Goal: Task Accomplishment & Management: Use online tool/utility

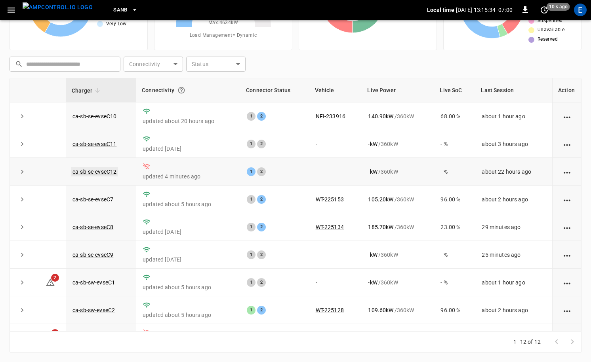
click at [109, 171] on link "ca-sb-se-evseC12" at bounding box center [94, 172] width 47 height 10
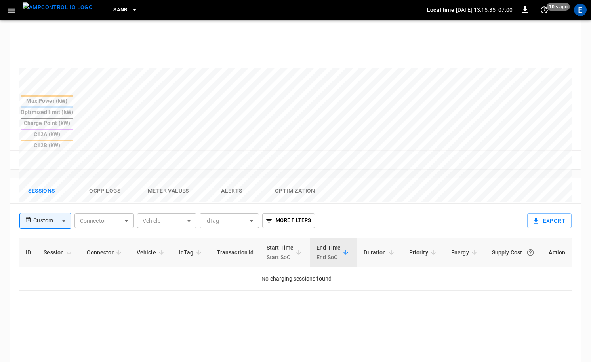
scroll to position [390, 0]
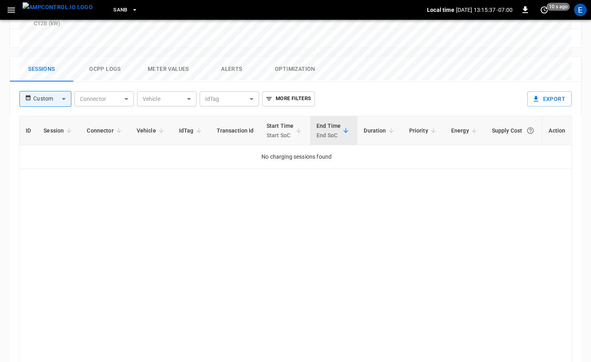
click at [235, 57] on button "Alerts" at bounding box center [231, 69] width 63 height 25
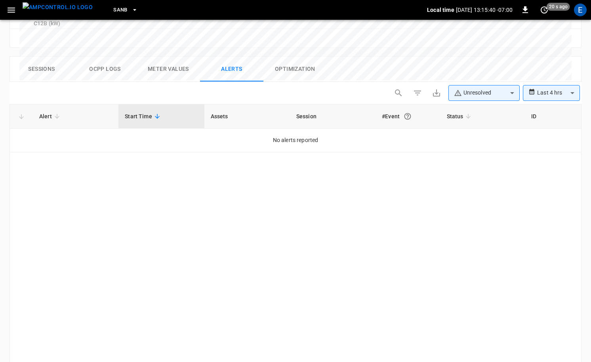
click at [553, 52] on body "**********" at bounding box center [295, 9] width 591 height 798
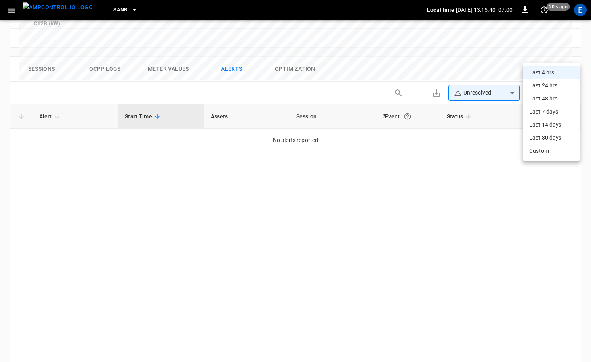
click at [537, 91] on li "Last 24 hrs" at bounding box center [551, 85] width 57 height 13
type input "**********"
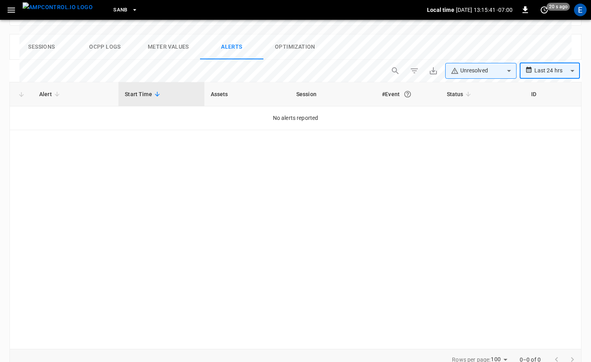
click at [486, 64] on div "**********" at bounding box center [296, 218] width 572 height 317
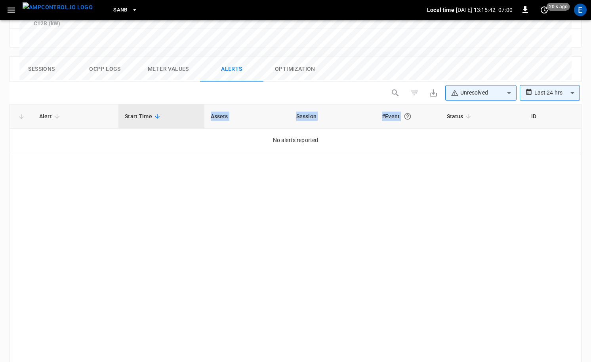
click at [489, 52] on body "**********" at bounding box center [295, 9] width 591 height 798
click at [477, 72] on li "Resolved" at bounding box center [480, 74] width 71 height 16
type input "**********"
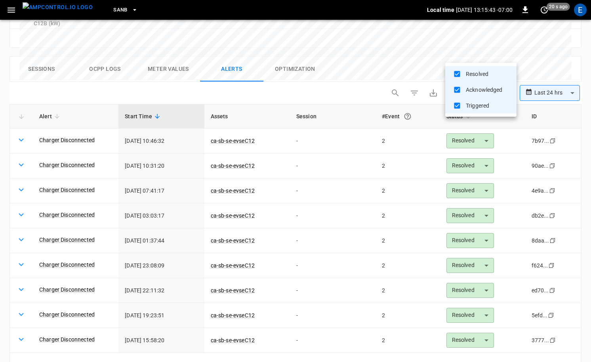
click at [327, 179] on div at bounding box center [295, 181] width 591 height 362
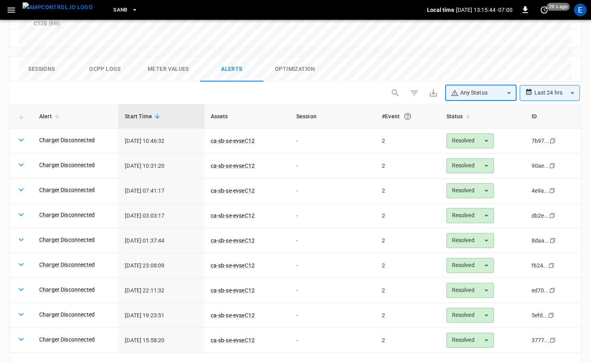
scroll to position [388, 0]
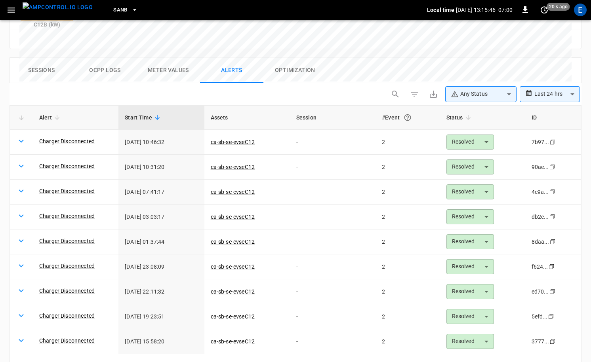
click at [93, 137] on link "Charger Disconnected" at bounding box center [66, 141] width 55 height 8
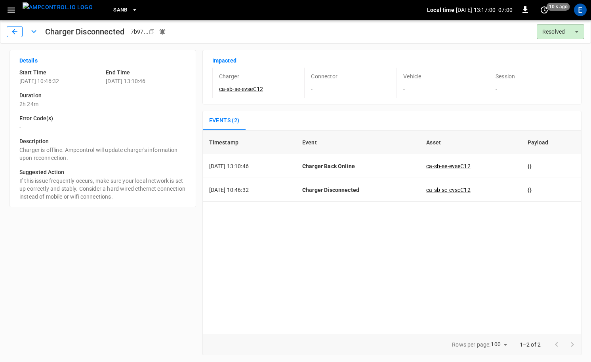
click at [17, 34] on icon "button" at bounding box center [15, 32] width 8 height 8
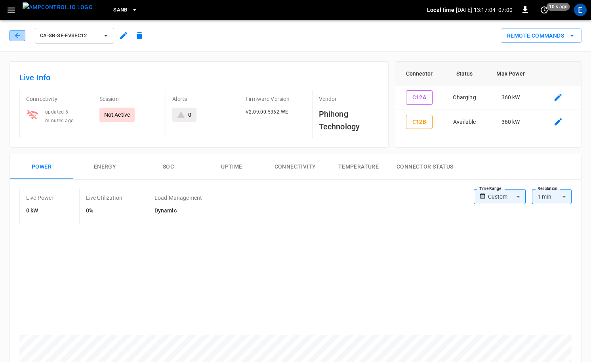
click at [16, 37] on icon "button" at bounding box center [17, 36] width 8 height 8
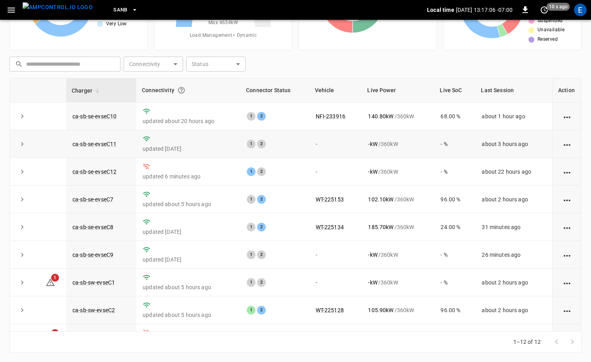
scroll to position [104, 0]
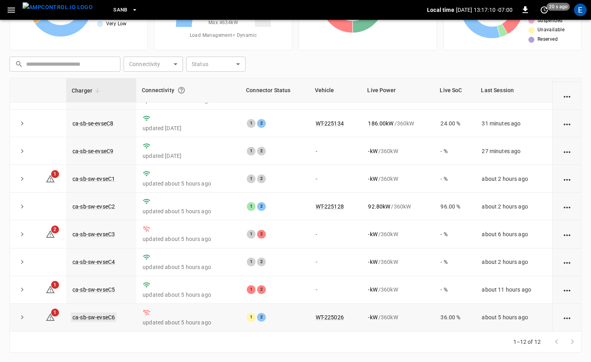
click at [107, 314] on link "ca-sb-sw-evseC6" at bounding box center [94, 318] width 46 height 10
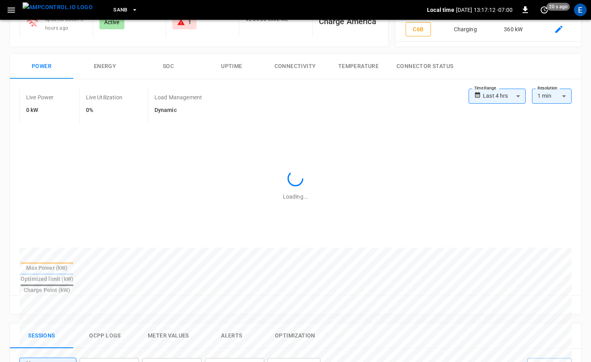
scroll to position [280, 0]
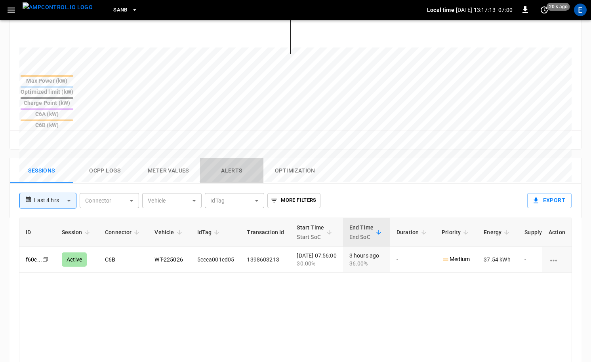
click at [225, 158] on button "Alerts" at bounding box center [231, 170] width 63 height 25
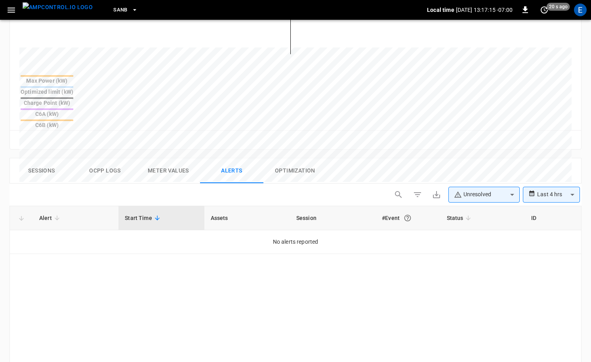
click at [464, 154] on body "**********" at bounding box center [295, 115] width 591 height 790
click at [468, 169] on li "Resolved" at bounding box center [483, 175] width 71 height 16
type input "**********"
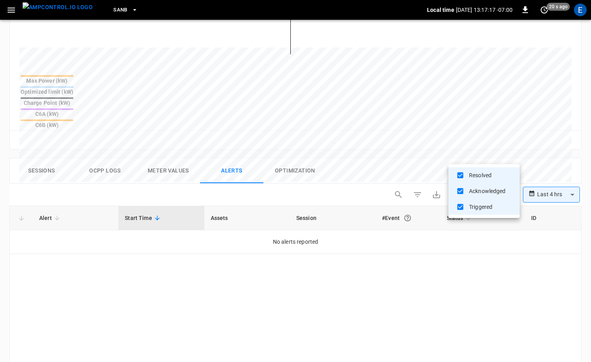
click at [549, 154] on div at bounding box center [295, 181] width 591 height 362
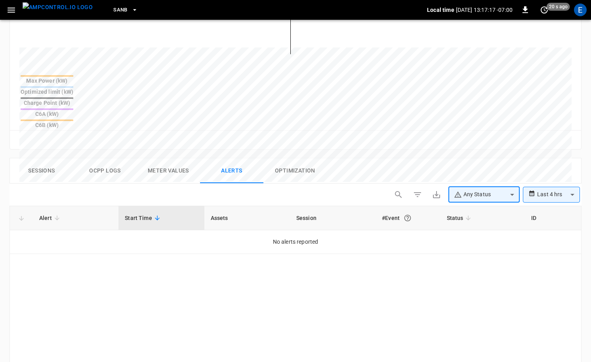
click at [548, 158] on body "**********" at bounding box center [295, 115] width 591 height 790
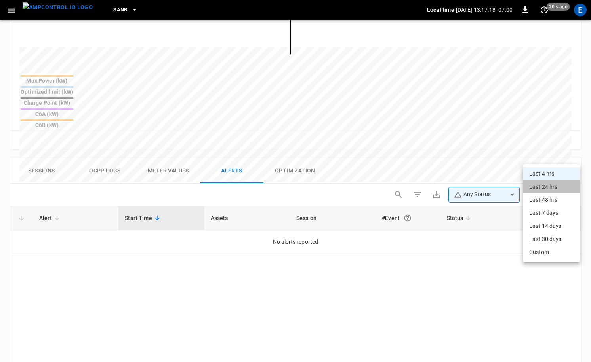
click at [538, 184] on li "Last 24 hrs" at bounding box center [551, 187] width 57 height 13
type input "**********"
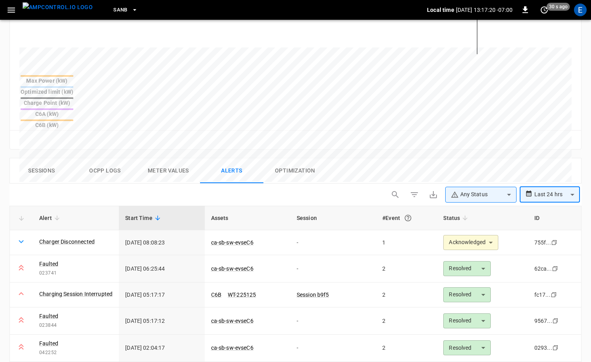
click at [83, 238] on link "Charger Disconnected" at bounding box center [66, 242] width 55 height 8
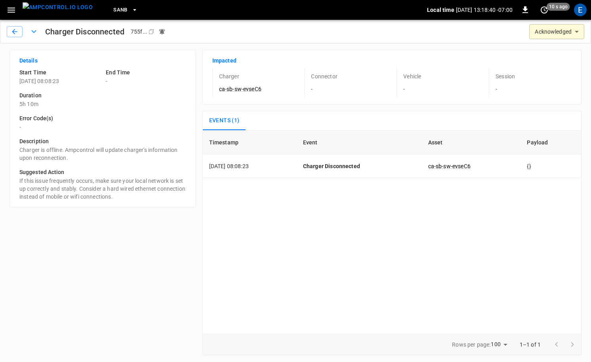
drag, startPoint x: 49, startPoint y: 80, endPoint x: 101, endPoint y: 116, distance: 62.7
click at [71, 82] on p "2025-09-17 08:08:23" at bounding box center [59, 81] width 80 height 8
copy p "08:08:23"
drag, startPoint x: 24, startPoint y: 38, endPoint x: 40, endPoint y: 59, distance: 26.8
click at [24, 38] on div "**********" at bounding box center [295, 32] width 591 height 24
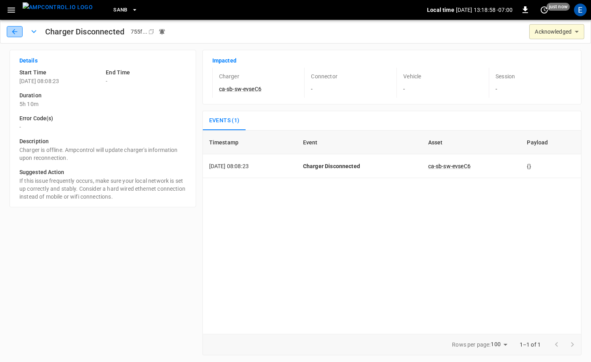
click at [15, 31] on icon "button" at bounding box center [14, 31] width 5 height 5
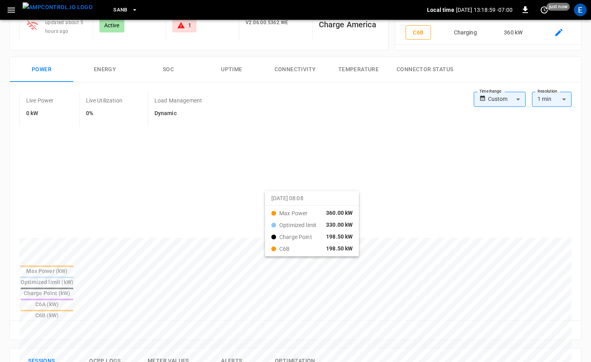
scroll to position [83, 0]
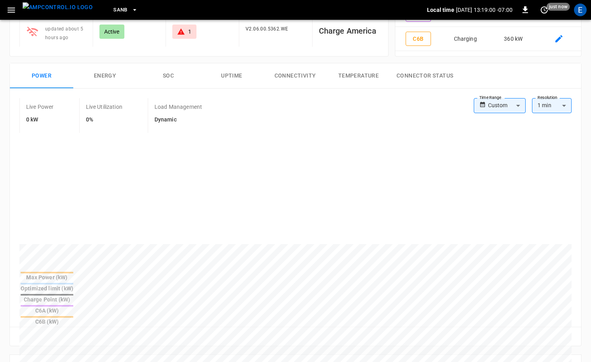
click at [300, 62] on div "Power Energy SOC Uptime Connectivity Temperature Connector Status Live Power 0 …" at bounding box center [292, 203] width 578 height 292
click at [300, 70] on button "Connectivity" at bounding box center [294, 75] width 63 height 25
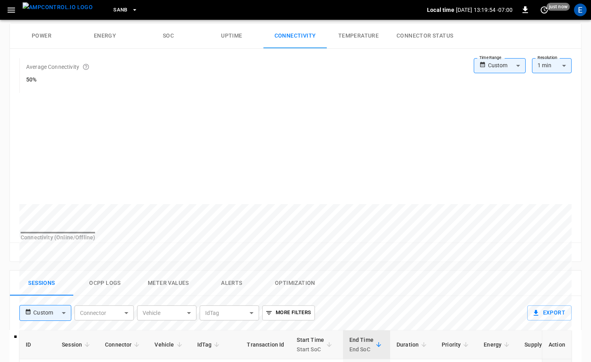
scroll to position [92, 0]
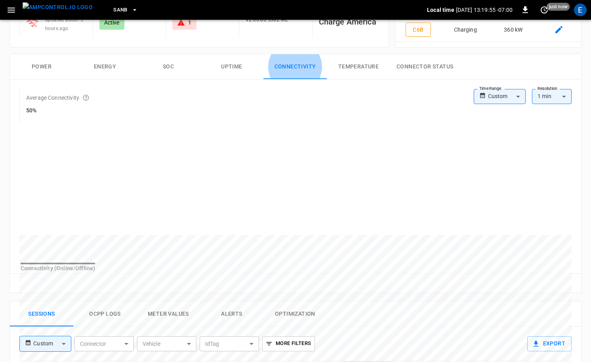
click at [51, 68] on button "Power" at bounding box center [41, 66] width 63 height 25
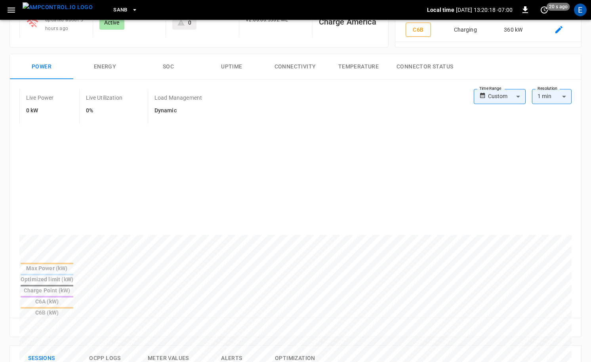
click at [74, 271] on table "Max Power (kW) Optimized limit (kW) Charge Point (kW) C6A (kW) C6B (kW)" at bounding box center [46, 290] width 55 height 56
click at [65, 12] on img "menu" at bounding box center [58, 7] width 70 height 10
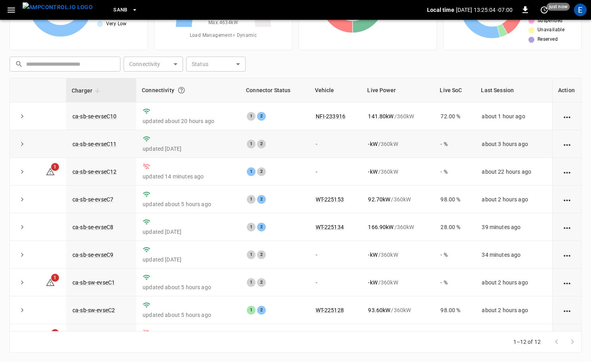
scroll to position [104, 0]
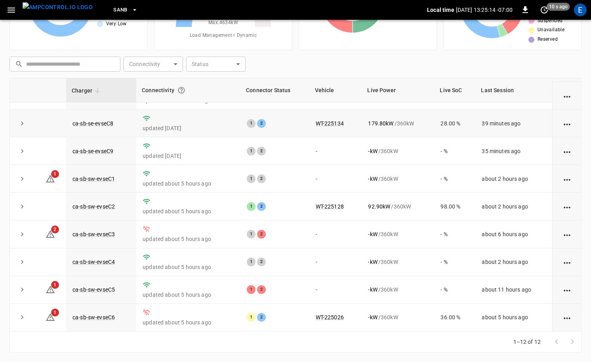
click at [248, 131] on td "1 2" at bounding box center [274, 124] width 68 height 28
click at [113, 13] on span "SanB" at bounding box center [120, 10] width 14 height 9
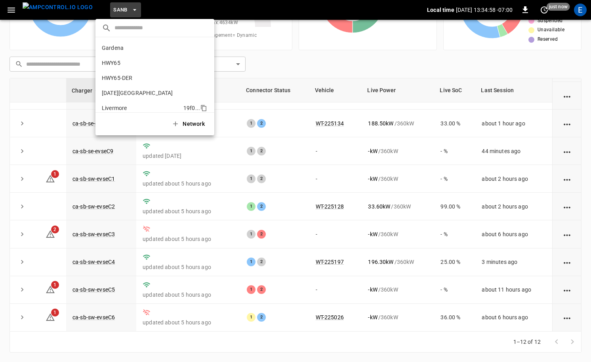
scroll to position [67, 0]
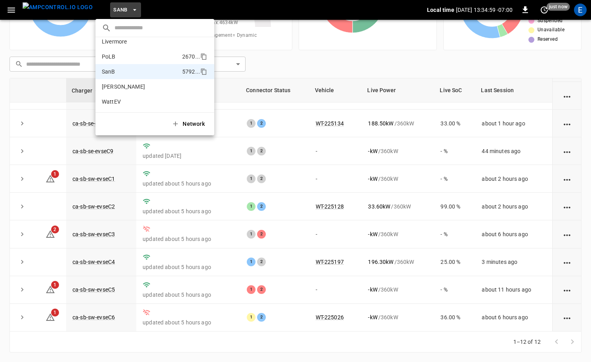
click at [116, 52] on li "PoLB 2670 ..." at bounding box center [154, 56] width 119 height 15
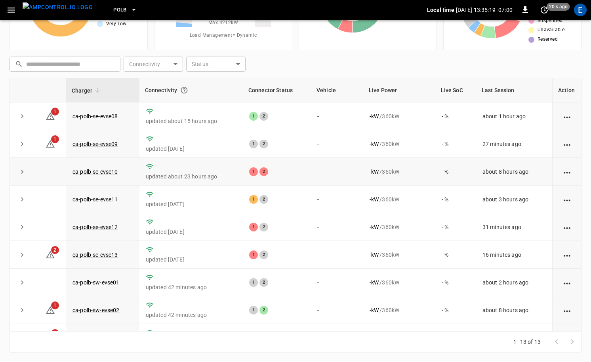
scroll to position [131, 0]
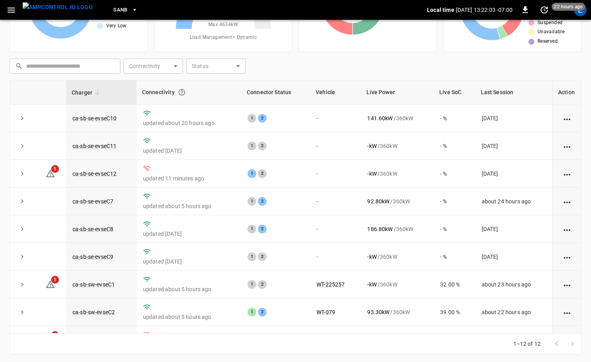
scroll to position [104, 0]
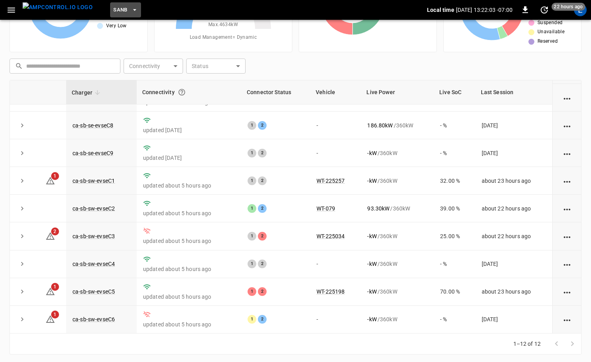
click at [113, 10] on span "SanB" at bounding box center [120, 10] width 14 height 9
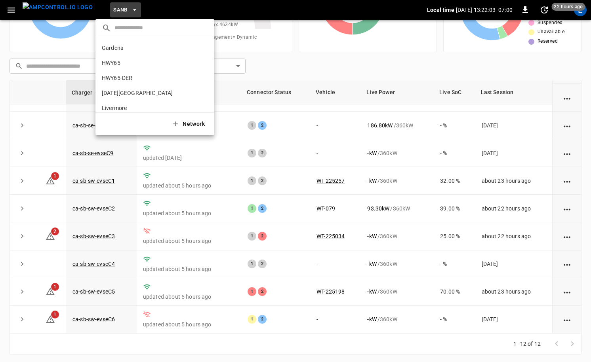
scroll to position [67, 0]
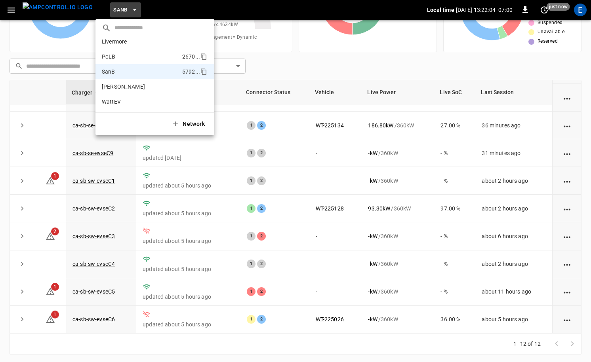
click at [137, 53] on p "PoLB" at bounding box center [140, 57] width 77 height 8
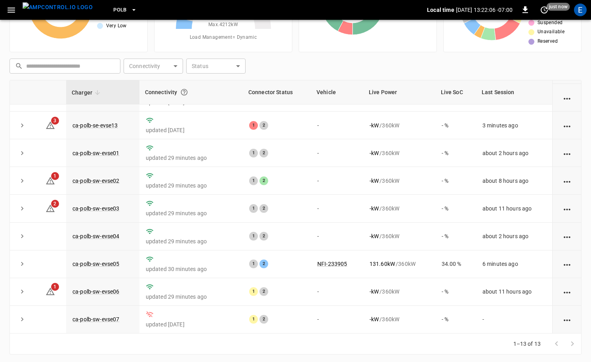
scroll to position [80, 0]
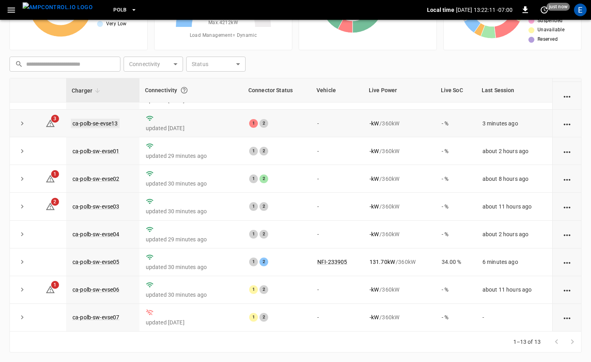
click at [112, 120] on link "ca-polb-se-evse13" at bounding box center [95, 124] width 49 height 10
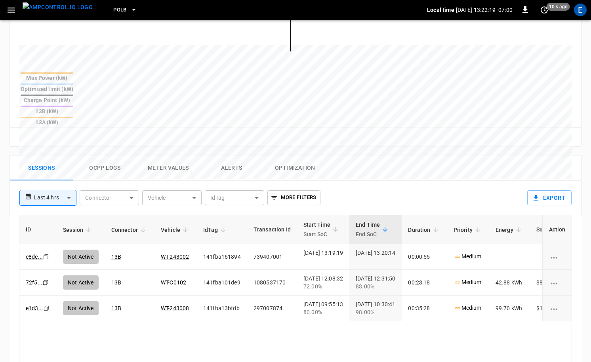
scroll to position [382, 0]
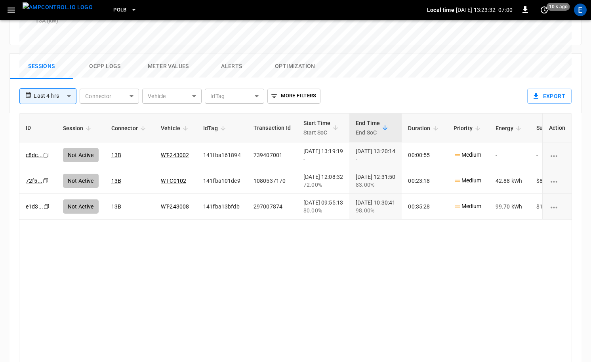
click at [67, 12] on img "menu" at bounding box center [58, 7] width 70 height 10
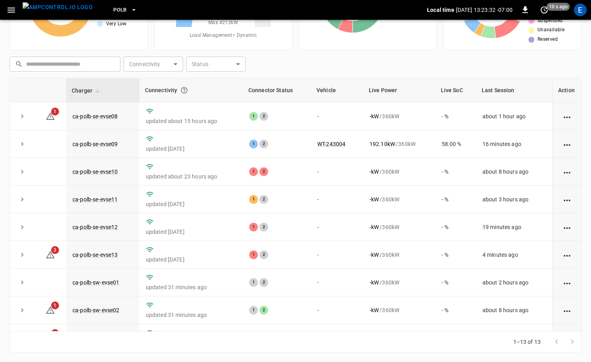
scroll to position [80, 0]
click at [126, 12] on div "PoLB" at bounding box center [263, 10] width 328 height 19
click at [130, 11] on icon "button" at bounding box center [134, 10] width 8 height 8
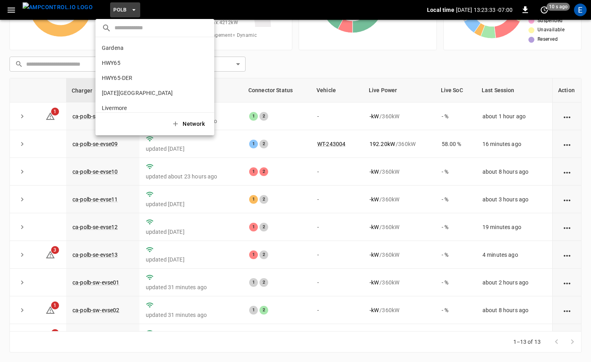
scroll to position [67, 0]
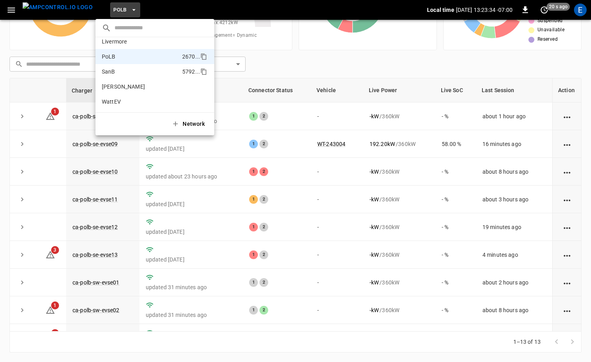
click at [129, 70] on p "SanB" at bounding box center [140, 72] width 77 height 8
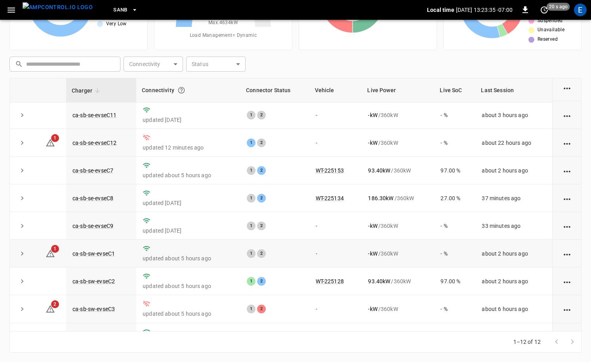
scroll to position [0, 0]
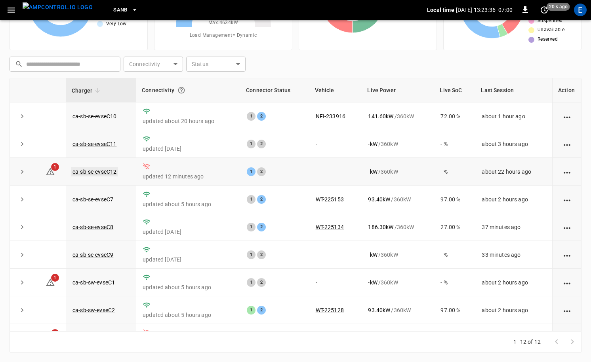
click at [103, 168] on link "ca-sb-se-evseC12" at bounding box center [94, 172] width 47 height 10
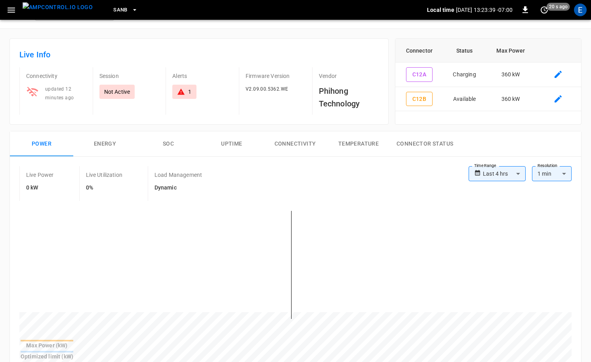
scroll to position [64, 0]
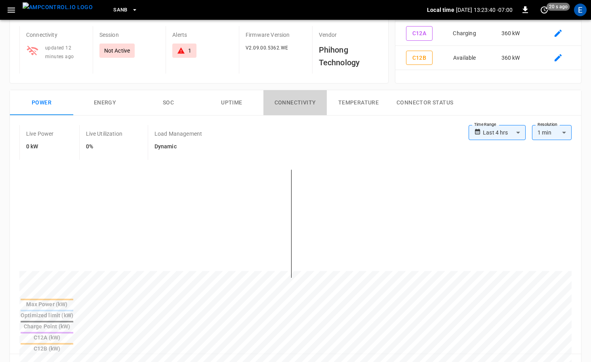
click at [317, 105] on button "Connectivity" at bounding box center [294, 102] width 63 height 25
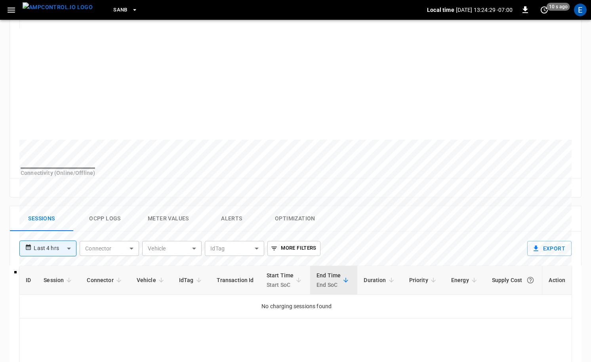
scroll to position [390, 0]
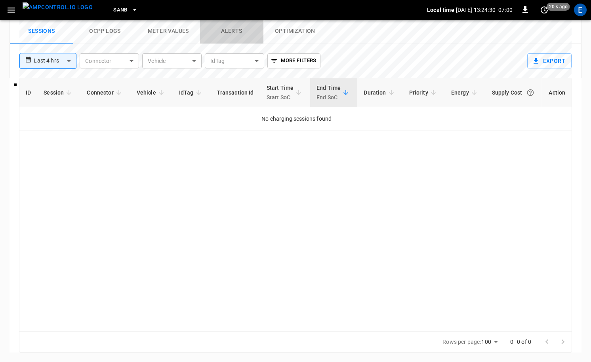
click at [243, 34] on button "Alerts" at bounding box center [231, 31] width 63 height 25
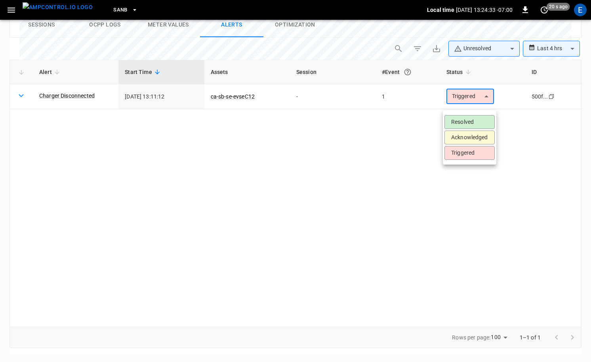
click at [476, 133] on li "Acknowledged" at bounding box center [469, 138] width 50 height 14
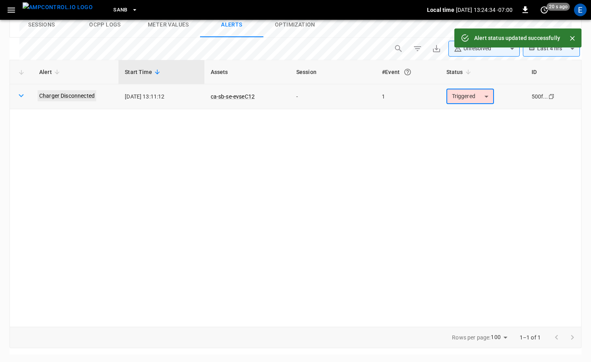
type input "**********"
click at [65, 101] on link "Charger Disconnected" at bounding box center [67, 95] width 59 height 11
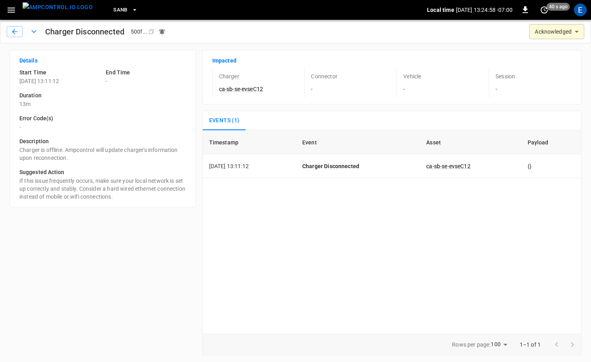
click at [42, 11] on img "menu" at bounding box center [58, 7] width 70 height 10
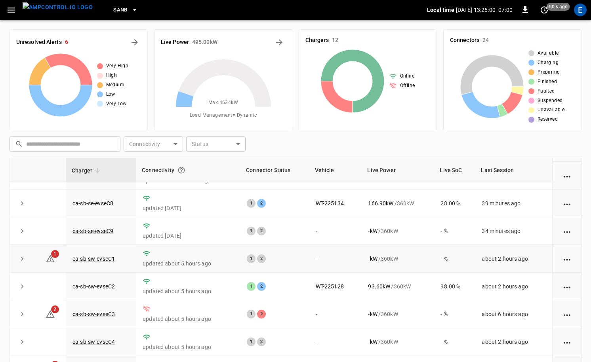
scroll to position [80, 0]
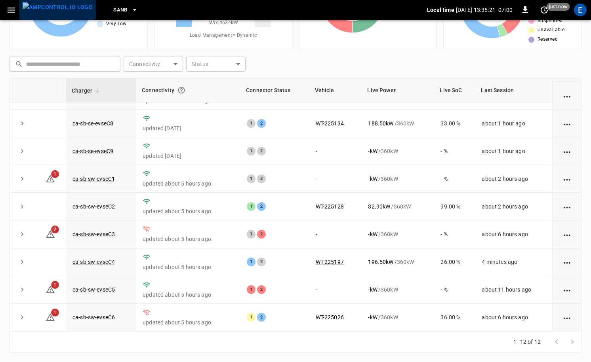
click at [64, 10] on img "menu" at bounding box center [58, 7] width 70 height 10
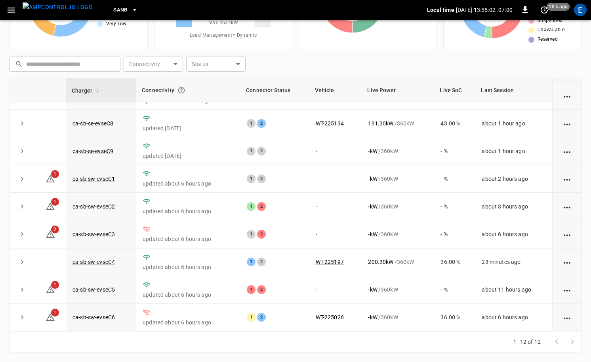
click at [113, 8] on span "SanB" at bounding box center [120, 10] width 14 height 9
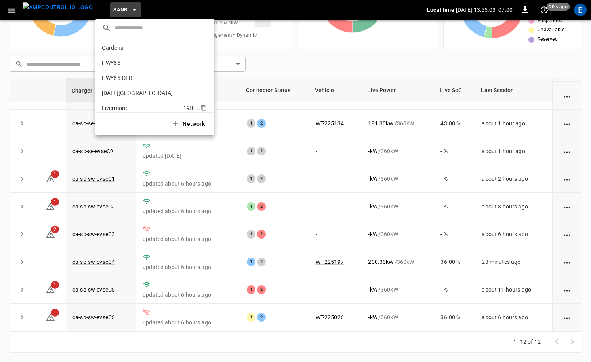
scroll to position [67, 0]
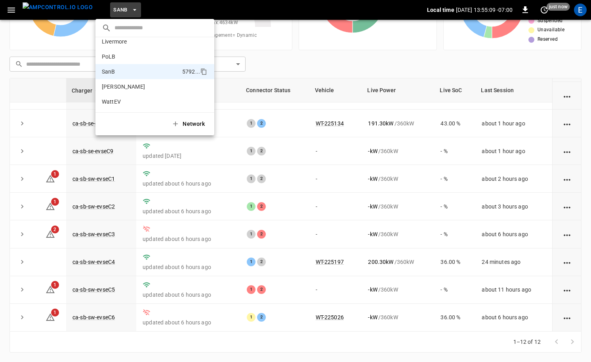
click at [357, 191] on div at bounding box center [295, 181] width 591 height 362
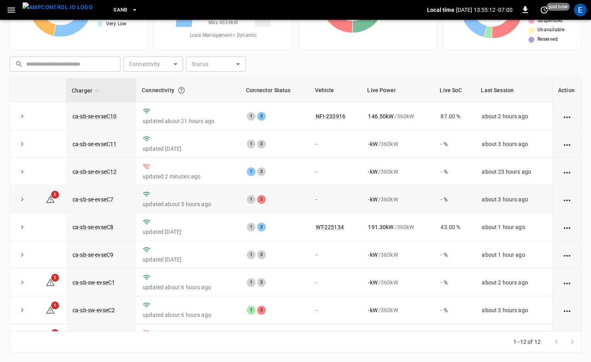
scroll to position [104, 0]
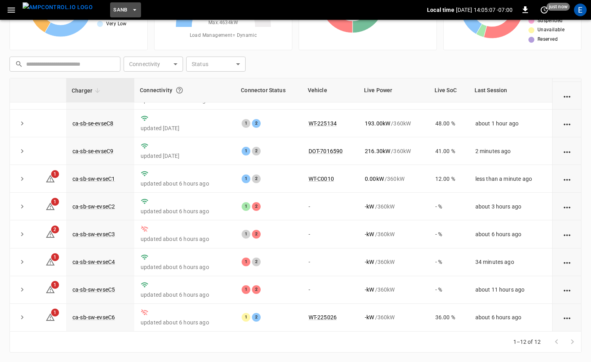
click at [113, 11] on span "SanB" at bounding box center [120, 10] width 14 height 9
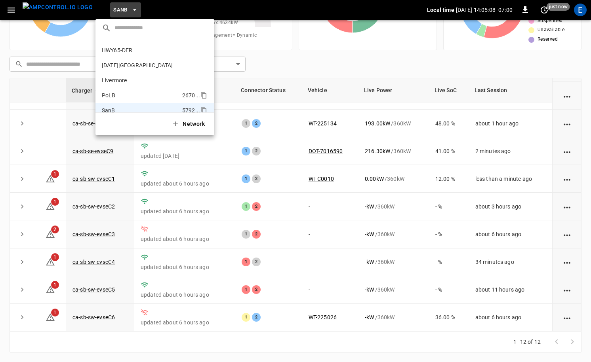
scroll to position [0, 0]
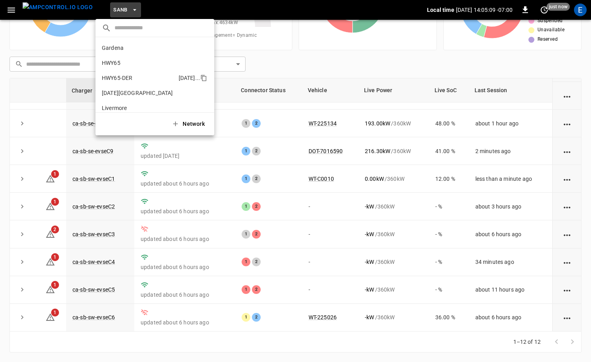
click at [139, 76] on p "HWY65-DER" at bounding box center [139, 78] width 74 height 8
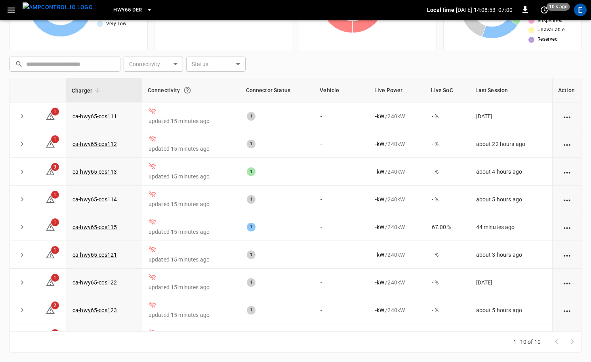
scroll to position [78, 0]
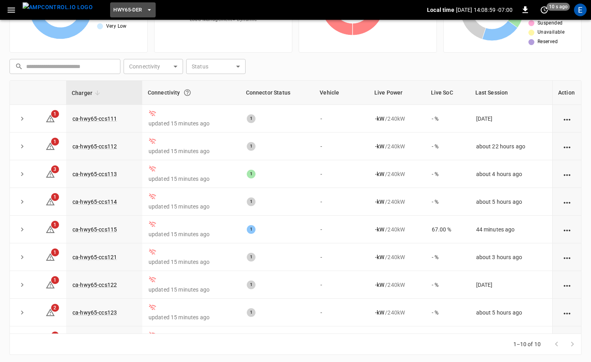
click at [122, 11] on span "HWY65-DER" at bounding box center [127, 10] width 29 height 9
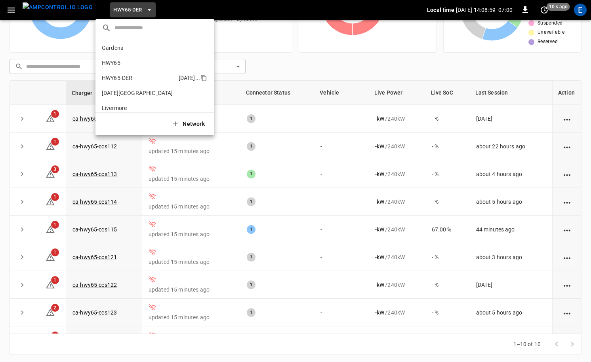
scroll to position [28, 0]
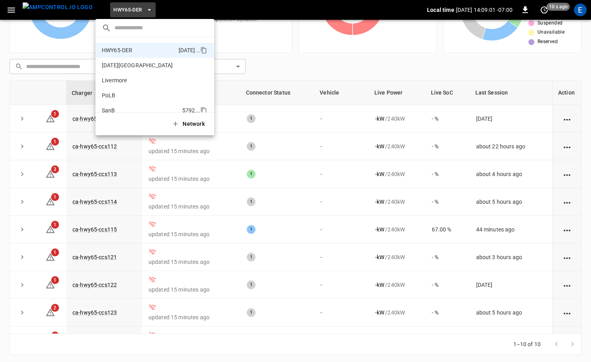
click at [141, 105] on li "SanB 5792 ..." at bounding box center [154, 110] width 119 height 15
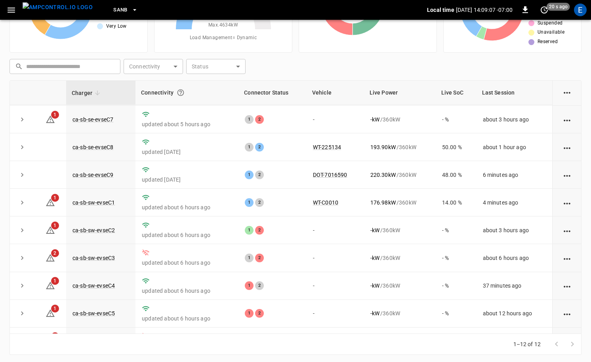
scroll to position [45, 0]
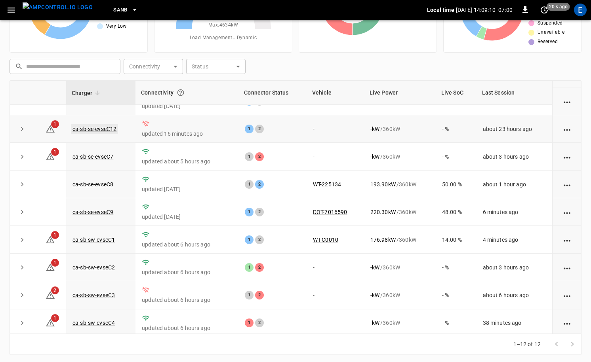
click at [108, 130] on link "ca-sb-se-evseC12" at bounding box center [94, 129] width 47 height 10
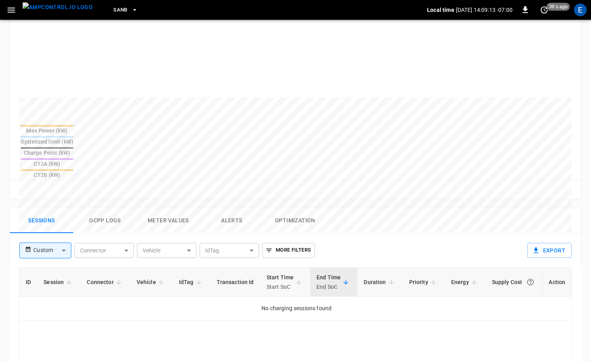
scroll to position [306, 0]
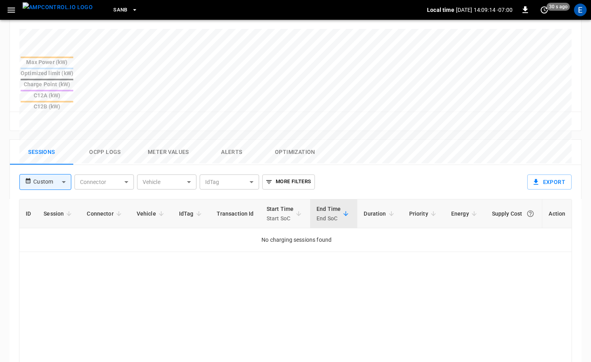
click at [95, 140] on button "Ocpp logs" at bounding box center [104, 152] width 63 height 25
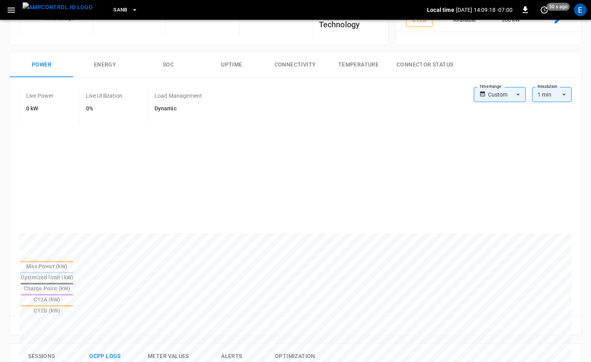
scroll to position [101, 0]
click at [299, 64] on button "Connectivity" at bounding box center [294, 65] width 63 height 25
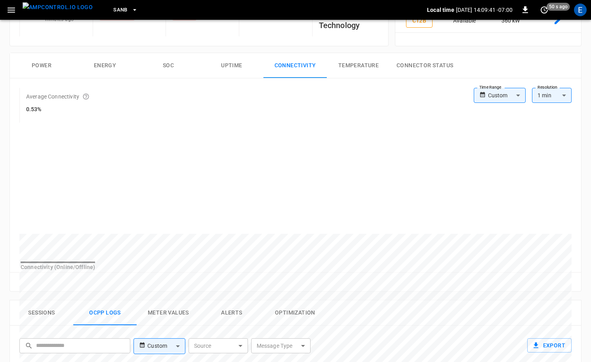
scroll to position [100, 0]
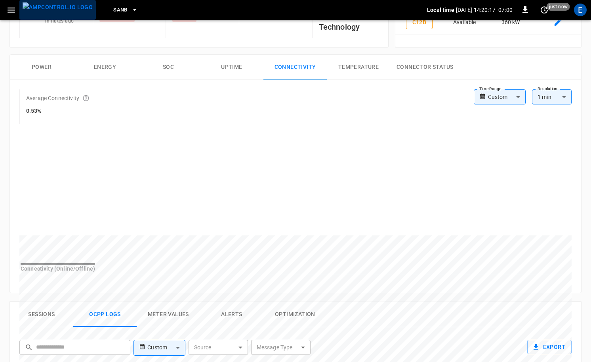
click at [69, 8] on img "menu" at bounding box center [58, 7] width 70 height 10
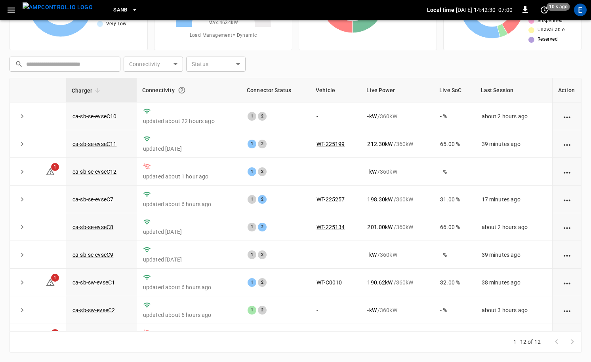
click at [131, 8] on icon "button" at bounding box center [135, 10] width 8 height 8
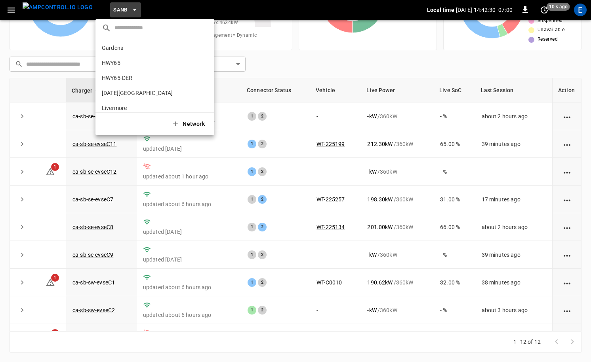
scroll to position [67, 0]
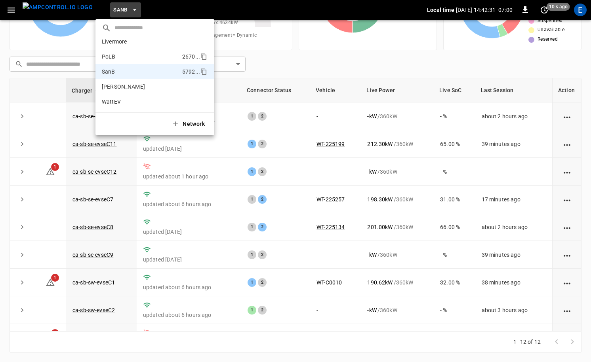
click at [134, 50] on li "PoLB 2670 ..." at bounding box center [154, 56] width 119 height 15
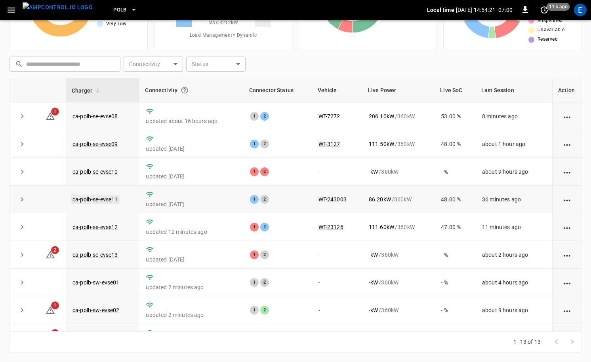
click at [103, 202] on link "ca-polb-se-evse11" at bounding box center [95, 200] width 49 height 10
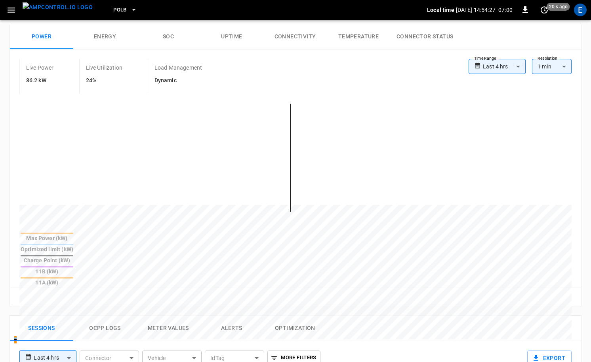
scroll to position [260, 0]
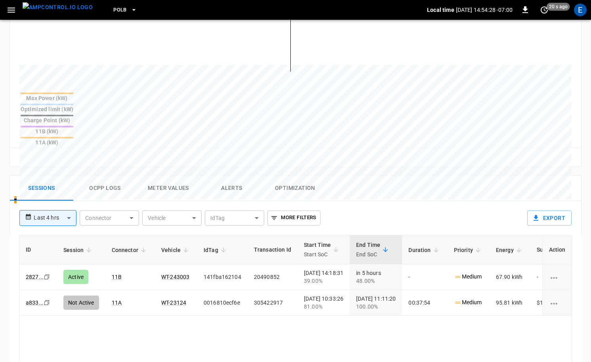
click at [171, 176] on button "Meter Values" at bounding box center [168, 188] width 63 height 25
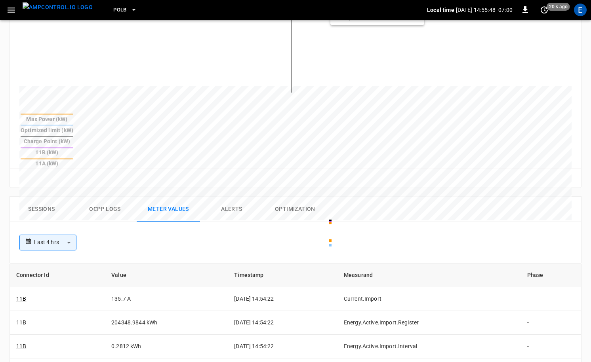
scroll to position [299, 0]
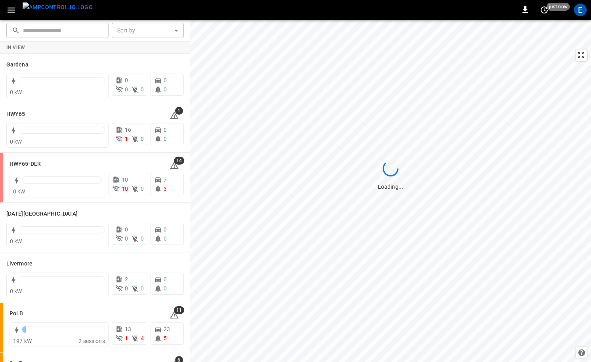
click at [70, 9] on img "menu" at bounding box center [58, 7] width 70 height 10
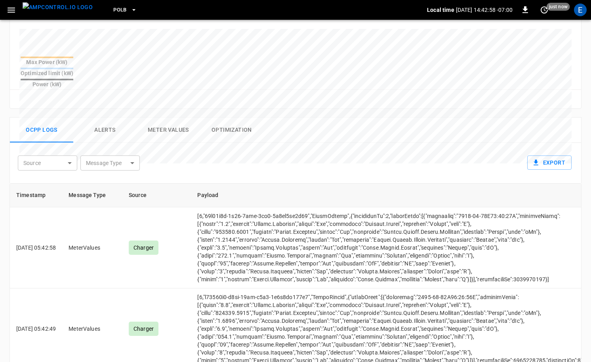
scroll to position [279, 0]
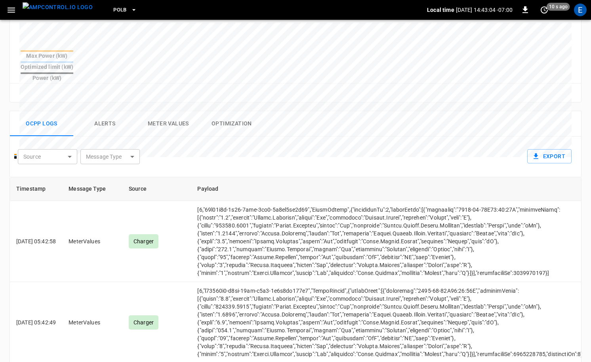
click at [69, 12] on img "menu" at bounding box center [58, 7] width 70 height 10
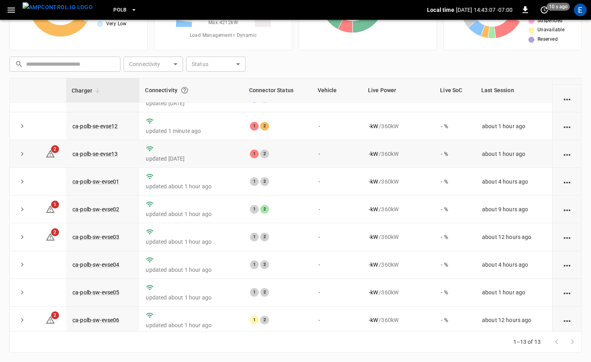
scroll to position [73, 0]
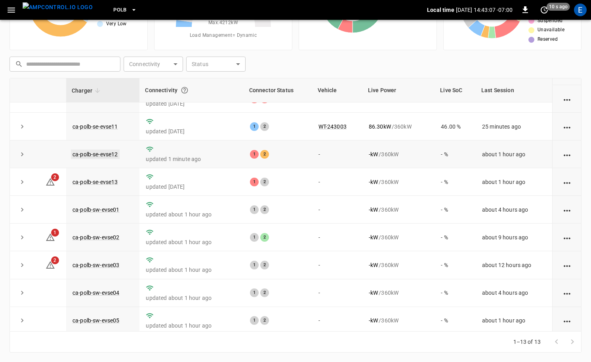
click at [108, 155] on link "ca-polb-se-evse12" at bounding box center [95, 155] width 49 height 10
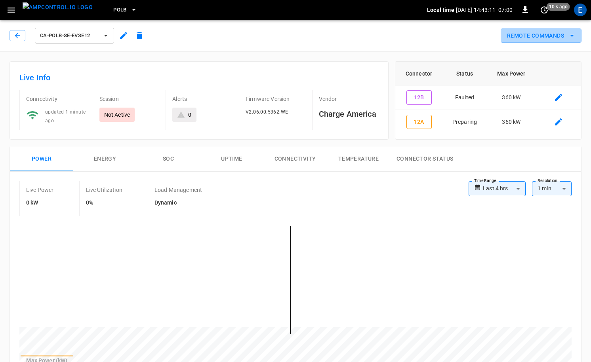
click at [553, 38] on button "Remote Commands" at bounding box center [540, 36] width 81 height 15
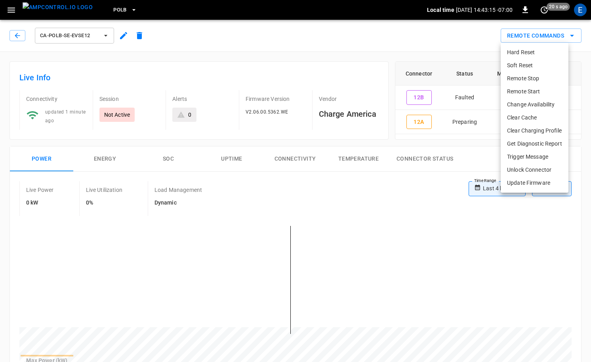
click at [539, 143] on li "Get Diagnostic Report" at bounding box center [534, 143] width 68 height 13
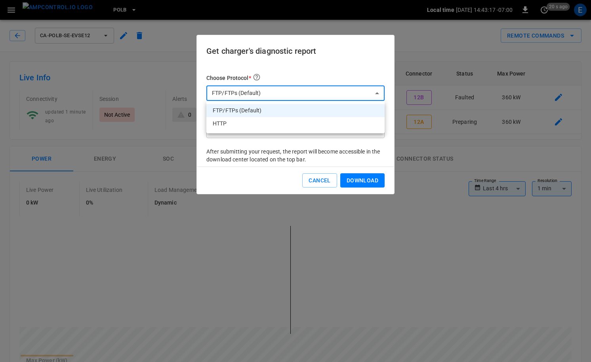
click at [285, 125] on li "HTTP" at bounding box center [295, 123] width 178 height 13
type input "****"
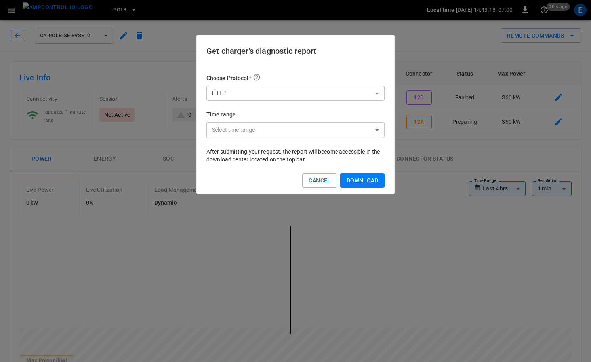
click at [384, 157] on p "After submitting your request, the report will become accessible in the downloa…" at bounding box center [295, 156] width 178 height 16
click at [373, 179] on button "Download" at bounding box center [362, 180] width 44 height 15
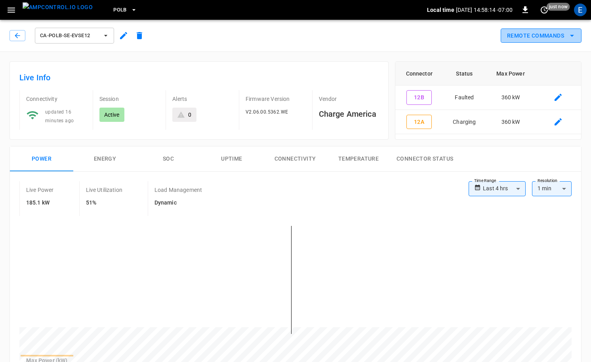
click at [557, 38] on button "Remote Commands" at bounding box center [540, 36] width 81 height 15
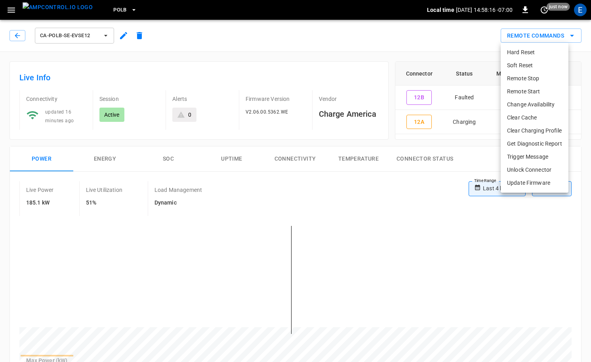
click at [531, 142] on li "Get Diagnostic Report" at bounding box center [534, 143] width 68 height 13
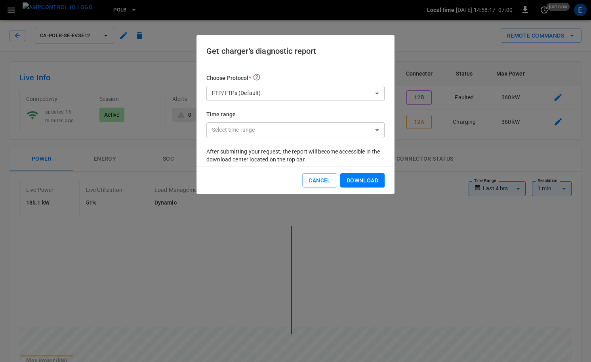
click at [303, 84] on div "Choose Protocol * FTP/FTPs (Default) *** ​ Time range Select time range ​ ​" at bounding box center [295, 110] width 178 height 74
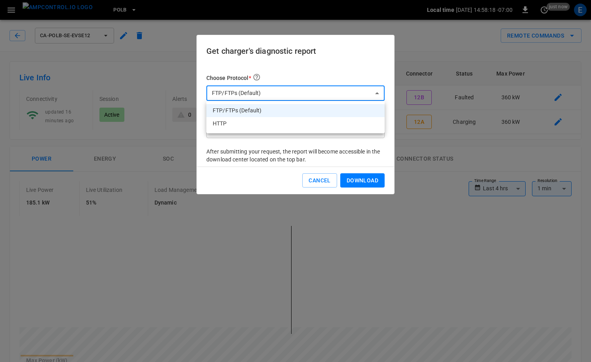
click at [268, 123] on li "HTTP" at bounding box center [295, 123] width 178 height 13
type input "****"
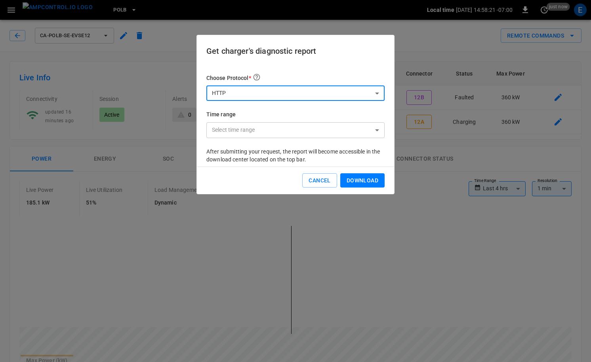
click at [368, 181] on button "Download" at bounding box center [362, 180] width 44 height 15
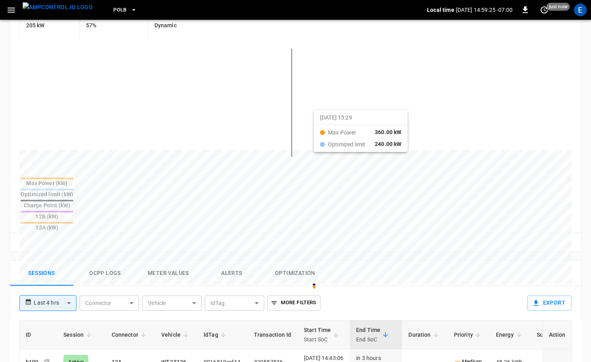
scroll to position [173, 0]
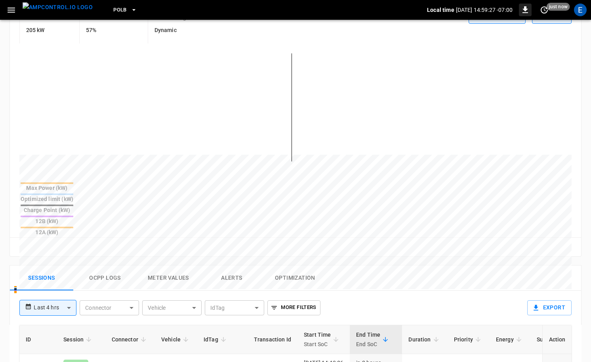
click at [526, 8] on icon "button" at bounding box center [525, 10] width 10 height 10
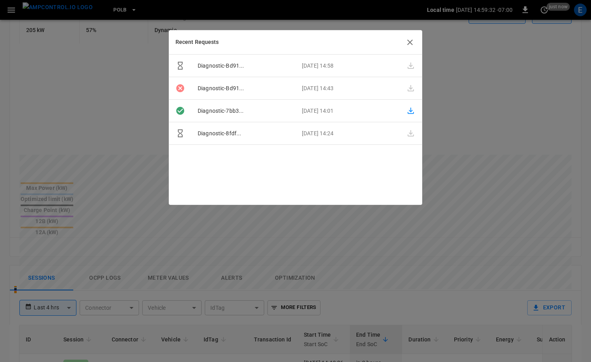
click at [409, 41] on icon "button" at bounding box center [410, 43] width 6 height 6
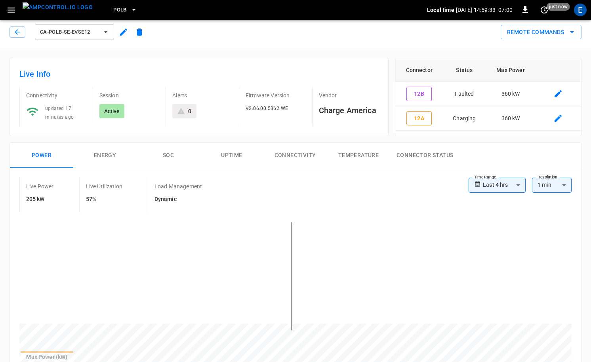
scroll to position [0, 0]
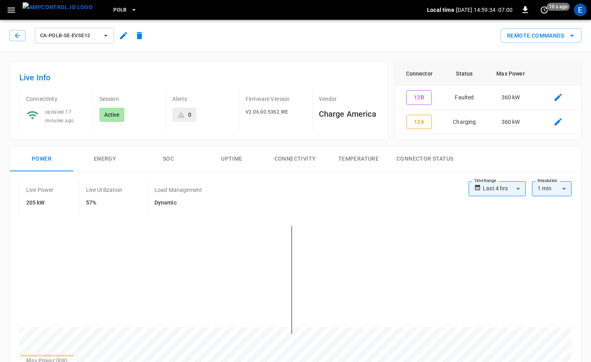
click at [535, 38] on button "Remote Commands" at bounding box center [540, 36] width 81 height 15
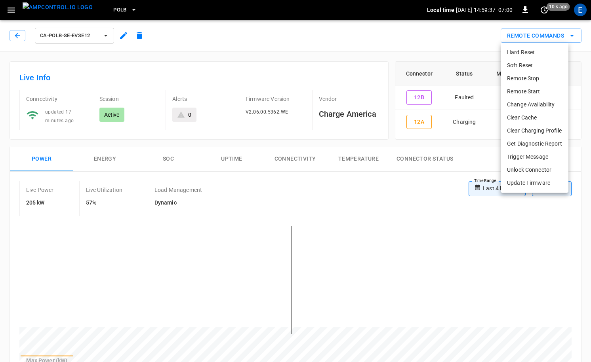
click at [508, 43] on ul "Hard Reset Soft Reset Remote Stop Remote Start Change Availability Clear Cache …" at bounding box center [534, 118] width 68 height 150
click at [451, 48] on div at bounding box center [295, 181] width 591 height 362
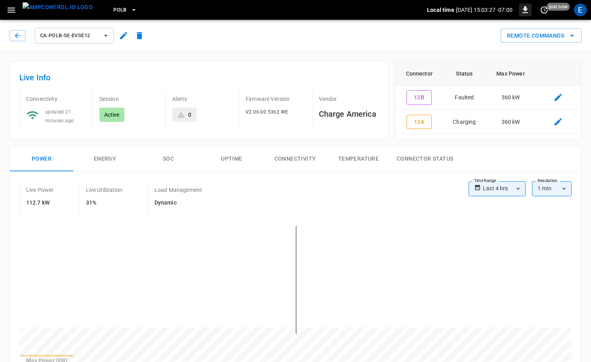
click at [528, 11] on icon "button" at bounding box center [525, 10] width 10 height 10
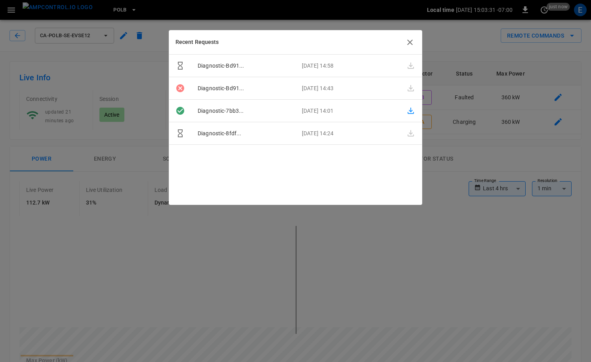
click at [410, 42] on icon "button" at bounding box center [410, 43] width 6 height 6
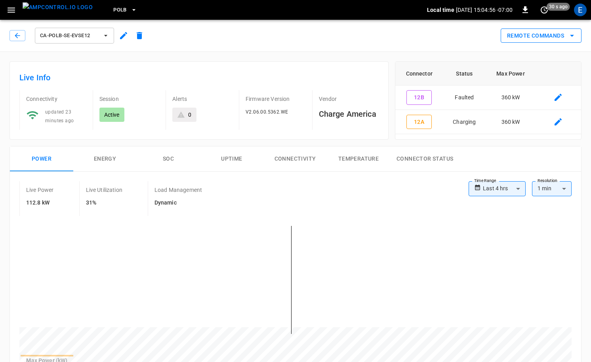
click at [557, 38] on button "Remote Commands" at bounding box center [540, 36] width 81 height 15
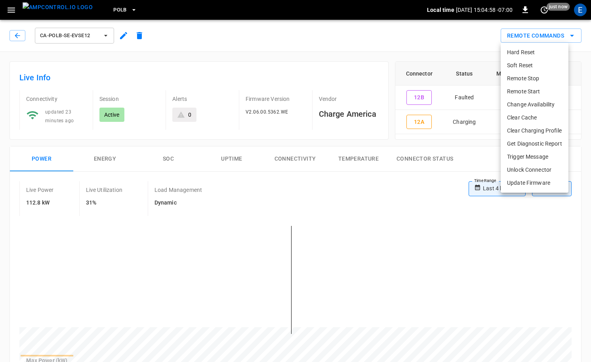
click at [523, 11] on div at bounding box center [295, 181] width 591 height 362
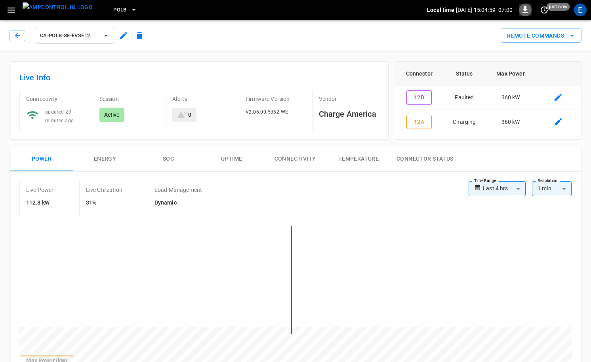
click at [525, 11] on icon "button" at bounding box center [525, 10] width 10 height 10
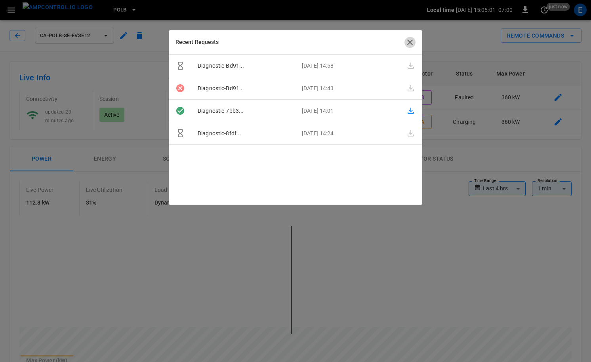
click at [410, 41] on icon "button" at bounding box center [410, 43] width 10 height 10
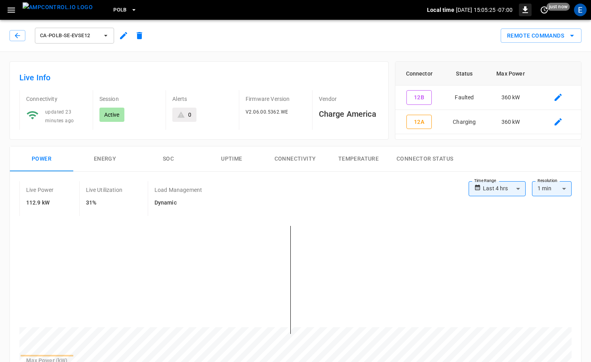
click at [523, 13] on icon "button" at bounding box center [525, 10] width 10 height 10
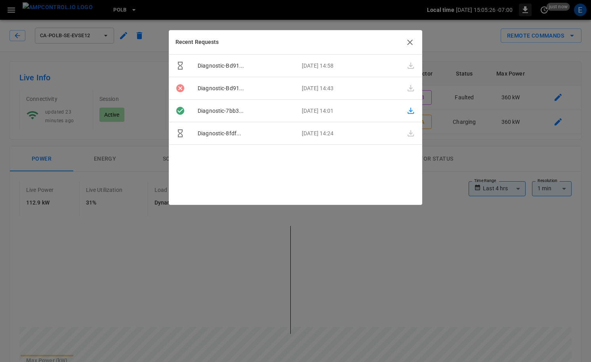
click at [523, 13] on div at bounding box center [295, 181] width 591 height 362
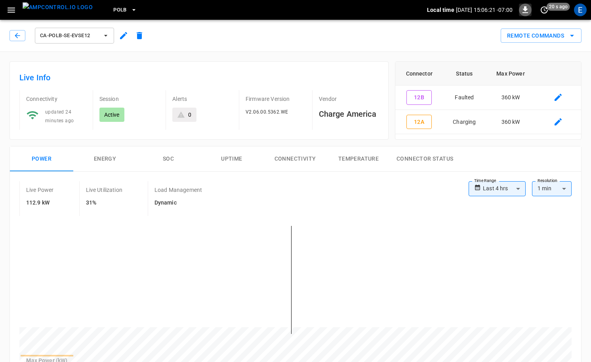
click at [524, 6] on icon "button" at bounding box center [525, 9] width 6 height 7
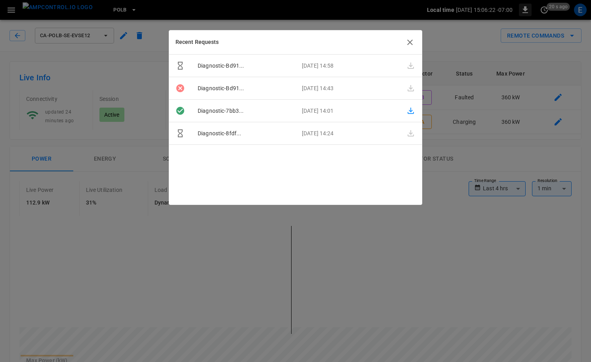
click at [524, 6] on div at bounding box center [295, 181] width 591 height 362
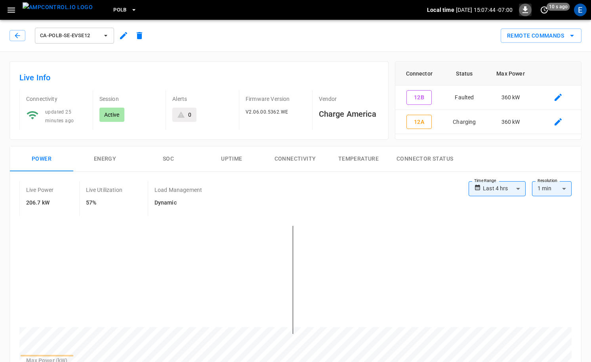
click at [529, 7] on icon "button" at bounding box center [525, 10] width 10 height 10
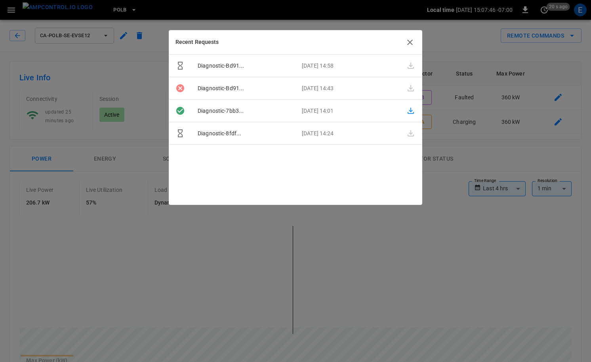
click at [413, 39] on icon "button" at bounding box center [410, 43] width 10 height 10
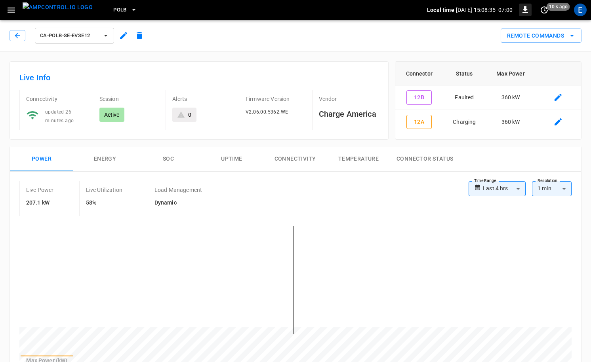
click at [520, 8] on icon "button" at bounding box center [525, 10] width 10 height 10
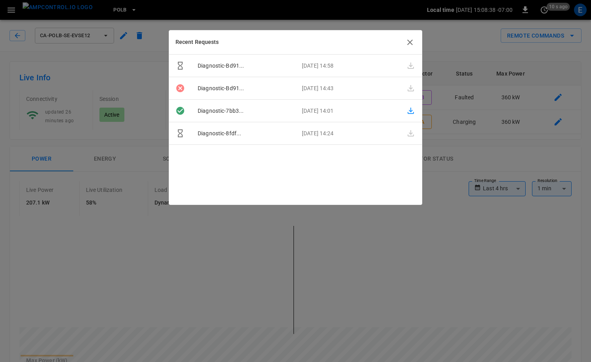
click at [411, 42] on icon "button" at bounding box center [410, 43] width 6 height 6
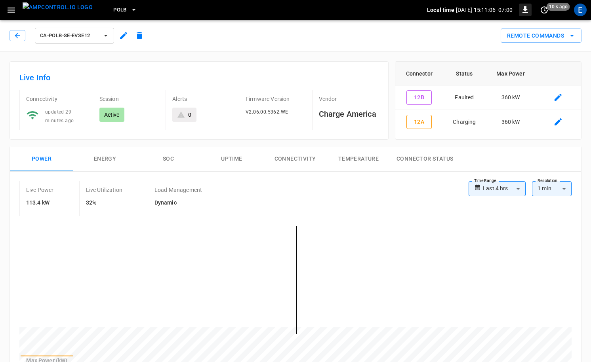
click at [523, 11] on icon "button" at bounding box center [525, 10] width 10 height 10
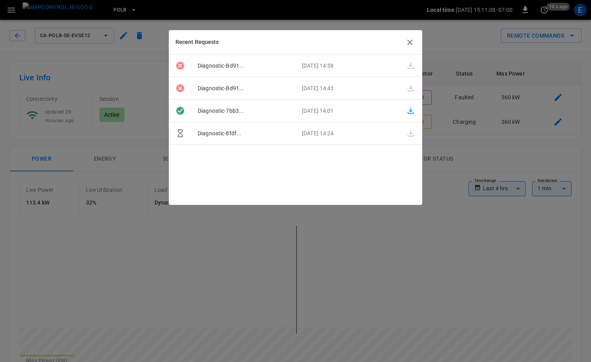
click at [405, 42] on icon "button" at bounding box center [410, 43] width 10 height 10
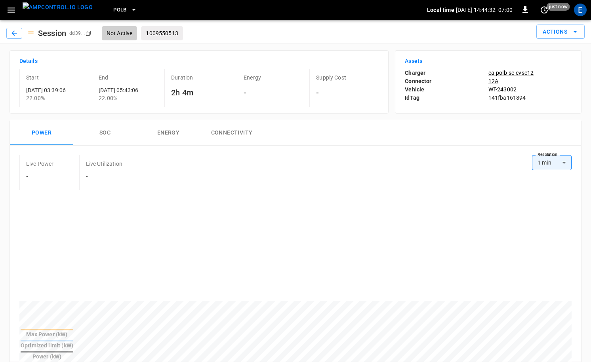
click at [113, 134] on button "SOC" at bounding box center [104, 132] width 63 height 25
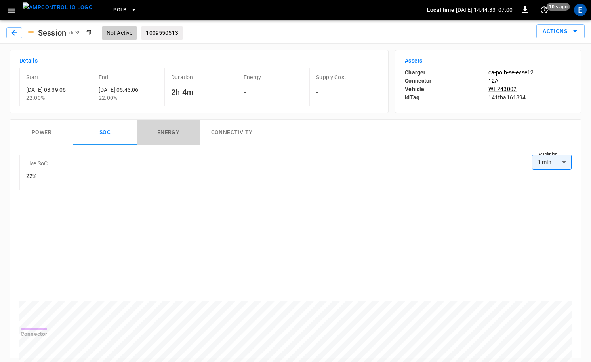
click at [186, 134] on button "Energy" at bounding box center [168, 132] width 63 height 25
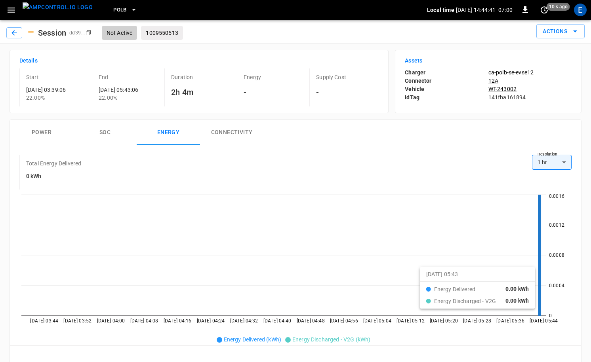
click at [540, 313] on icon at bounding box center [539, 255] width 3 height 121
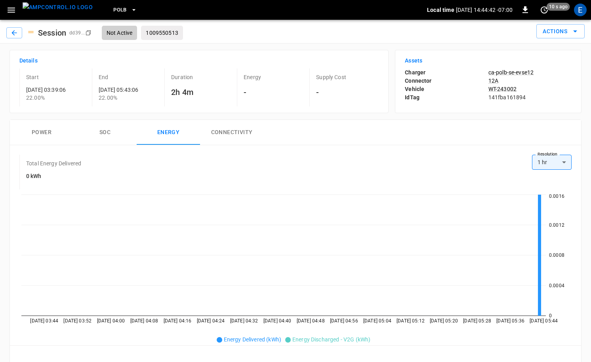
click at [563, 156] on body "PoLB Local time [DATE] 14:44:42 -07:00 0 10 s ago E Session dd39 ... Copy Not A…" at bounding box center [295, 362] width 591 height 724
drag, startPoint x: 479, startPoint y: 200, endPoint x: 473, endPoint y: 200, distance: 5.6
click at [479, 200] on div at bounding box center [295, 181] width 591 height 362
click at [110, 132] on button "SOC" at bounding box center [104, 132] width 63 height 25
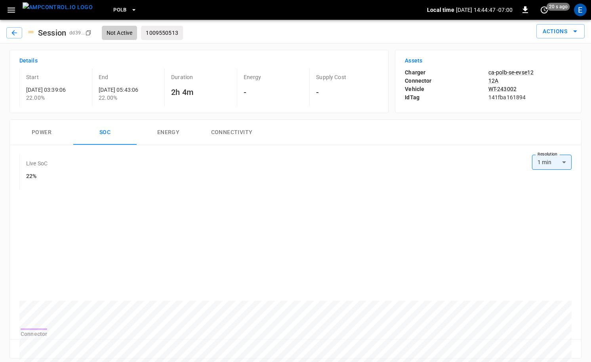
click at [47, 132] on button "Power" at bounding box center [41, 132] width 63 height 25
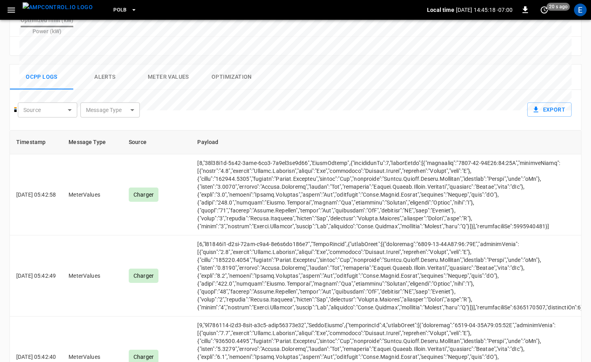
scroll to position [341, 0]
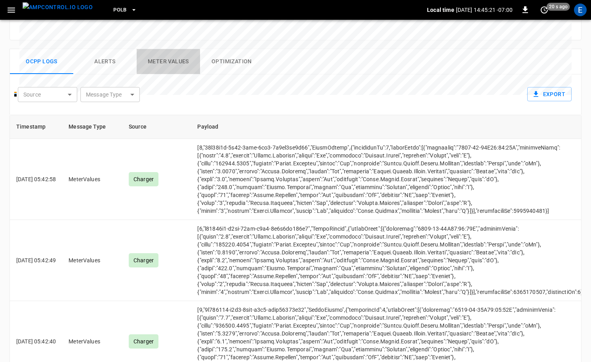
click at [163, 49] on button "Meter Values" at bounding box center [168, 61] width 63 height 25
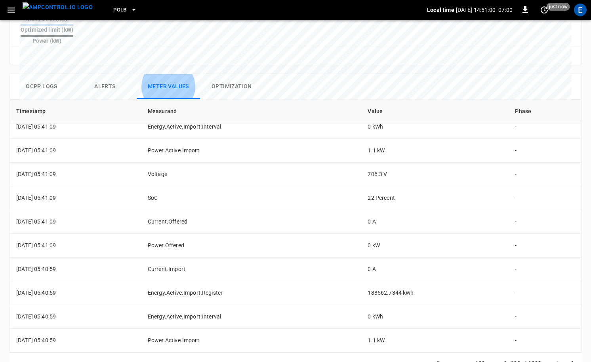
scroll to position [321, 0]
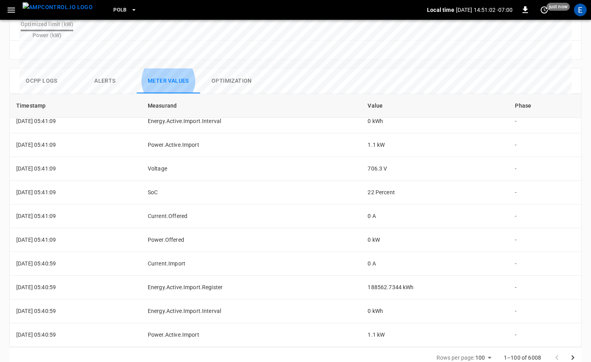
click at [576, 353] on icon "Go to next page" at bounding box center [573, 358] width 10 height 10
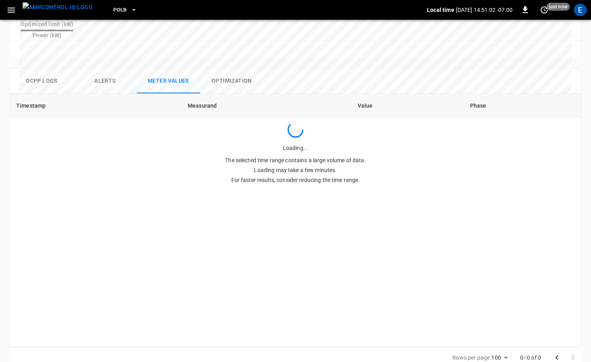
scroll to position [0, 0]
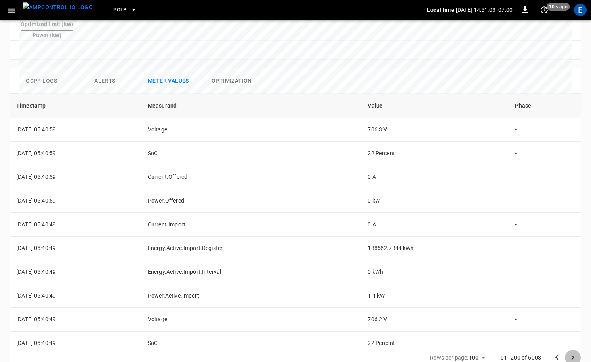
click at [571, 353] on icon "Go to next page" at bounding box center [573, 358] width 10 height 10
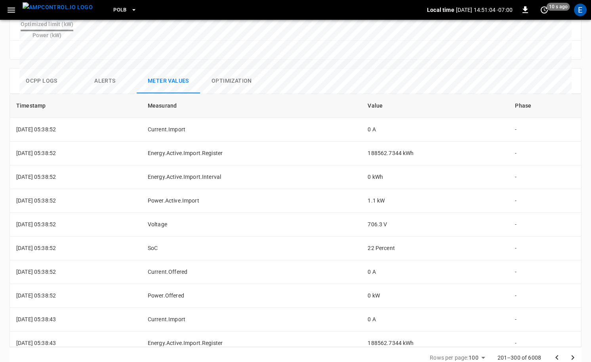
click at [571, 353] on icon "Go to next page" at bounding box center [573, 358] width 10 height 10
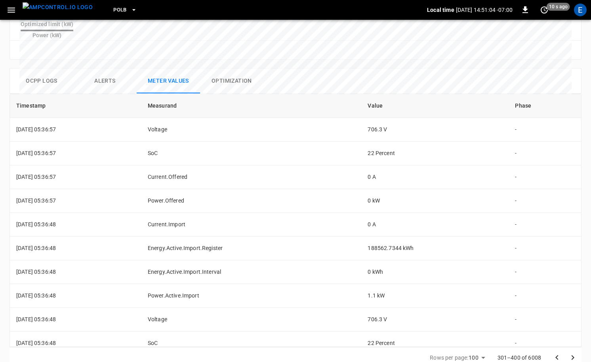
click at [571, 353] on icon "Go to next page" at bounding box center [573, 358] width 10 height 10
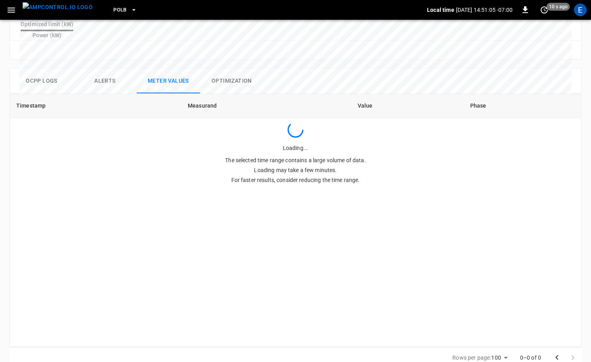
click at [571, 350] on div at bounding box center [565, 358] width 32 height 16
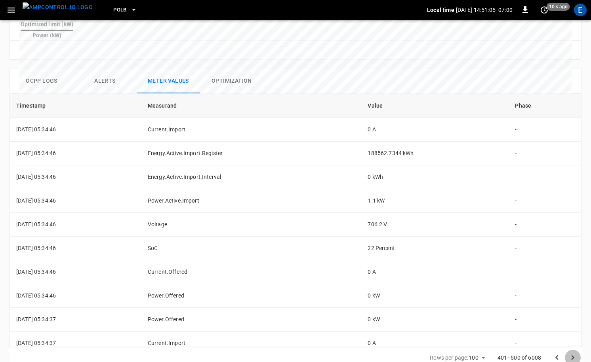
click at [571, 353] on icon "Go to next page" at bounding box center [573, 358] width 10 height 10
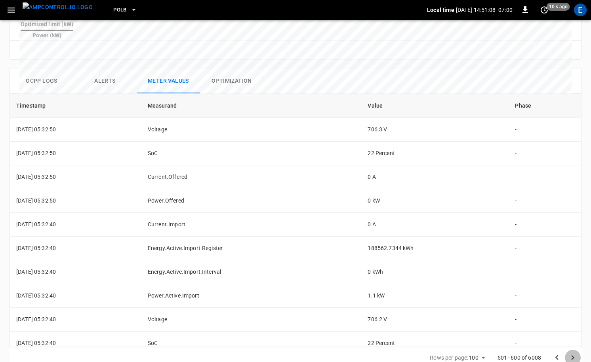
click at [572, 356] on icon "Go to next page" at bounding box center [572, 358] width 3 height 5
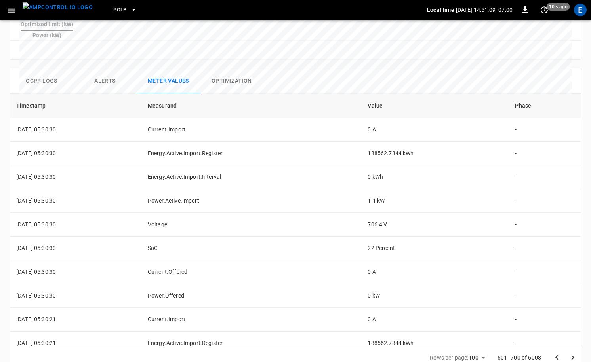
click at [572, 356] on icon "Go to next page" at bounding box center [572, 358] width 3 height 5
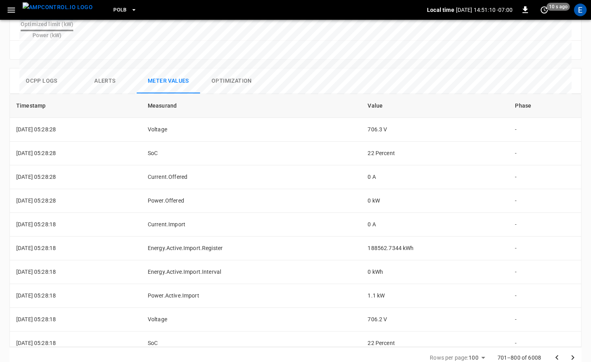
click at [572, 356] on icon "Go to next page" at bounding box center [572, 358] width 3 height 5
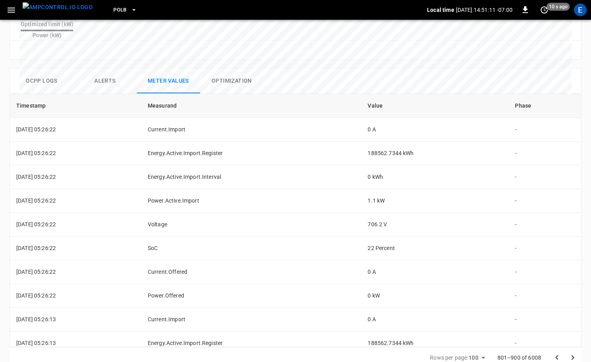
click at [572, 356] on icon "Go to next page" at bounding box center [572, 358] width 3 height 5
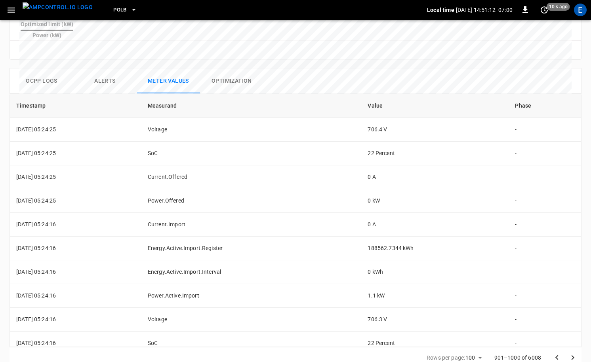
click at [572, 356] on icon "Go to next page" at bounding box center [572, 358] width 3 height 5
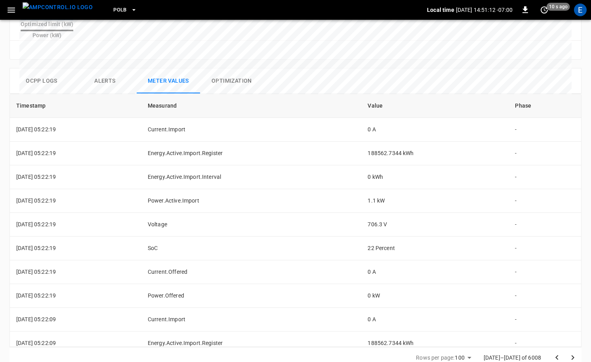
click at [572, 356] on icon "Go to next page" at bounding box center [572, 358] width 3 height 5
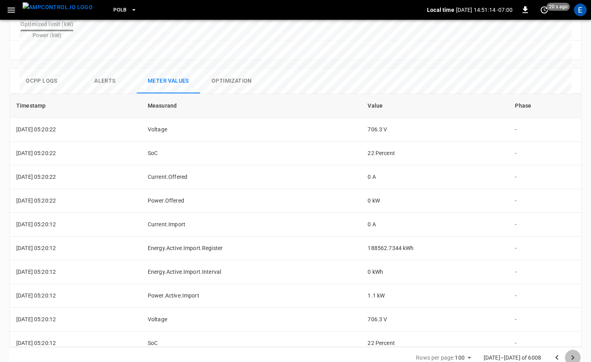
click at [572, 356] on icon "Go to next page" at bounding box center [572, 358] width 3 height 5
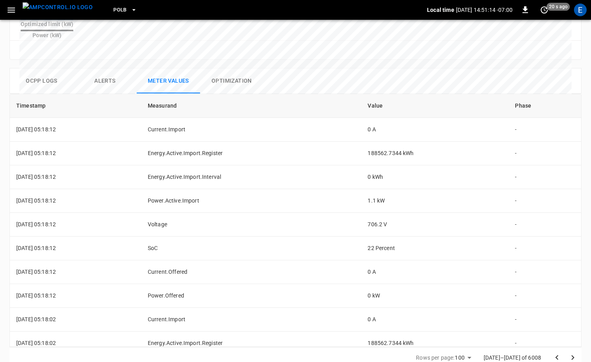
click at [572, 356] on icon "Go to next page" at bounding box center [572, 358] width 3 height 5
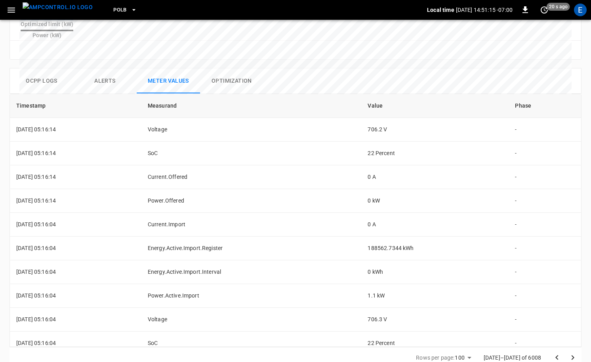
click at [572, 356] on icon "Go to next page" at bounding box center [572, 358] width 3 height 5
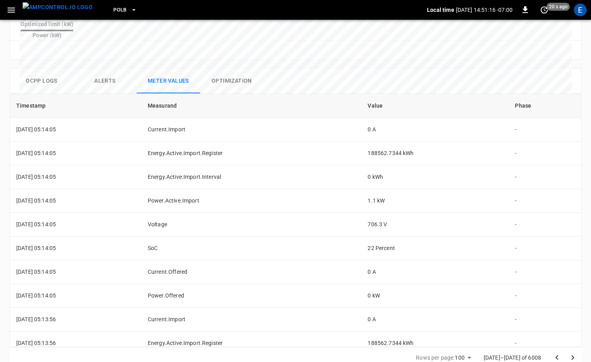
click at [572, 356] on icon "Go to next page" at bounding box center [572, 358] width 3 height 5
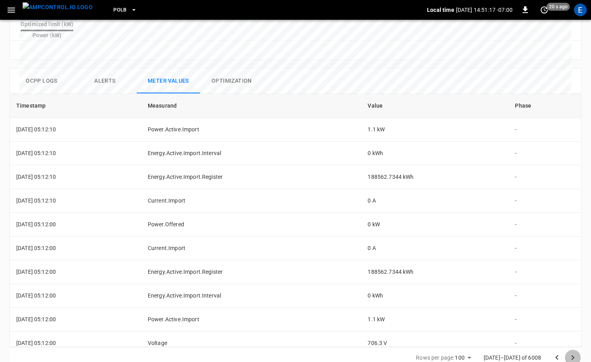
click at [572, 356] on icon "Go to next page" at bounding box center [572, 358] width 3 height 5
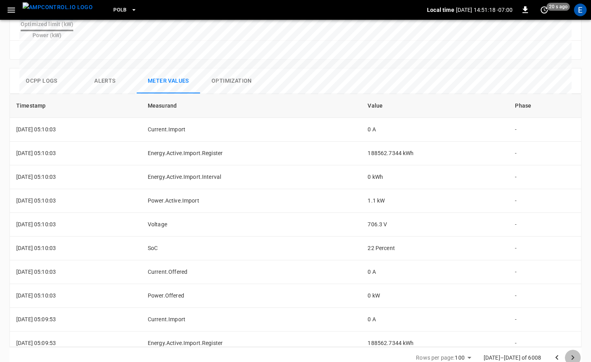
click at [572, 356] on icon "Go to next page" at bounding box center [572, 358] width 3 height 5
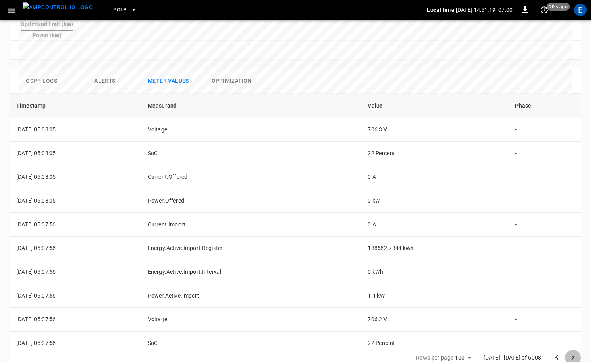
click at [572, 356] on icon "Go to next page" at bounding box center [572, 358] width 3 height 5
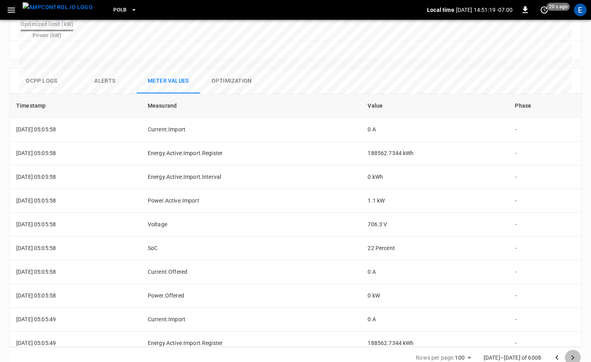
click at [572, 356] on icon "Go to next page" at bounding box center [572, 358] width 3 height 5
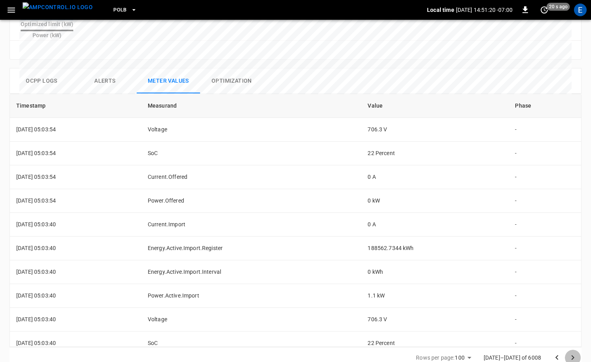
click at [572, 356] on icon "Go to next page" at bounding box center [572, 358] width 3 height 5
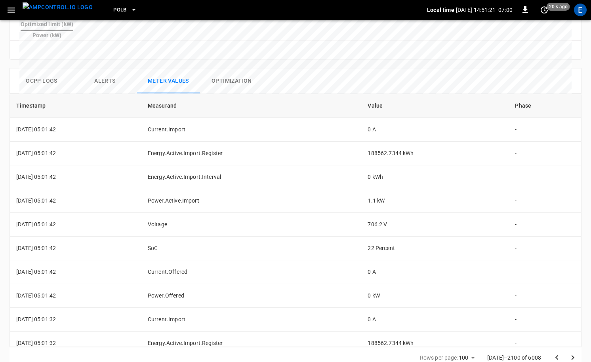
click at [572, 356] on icon "Go to next page" at bounding box center [572, 358] width 3 height 5
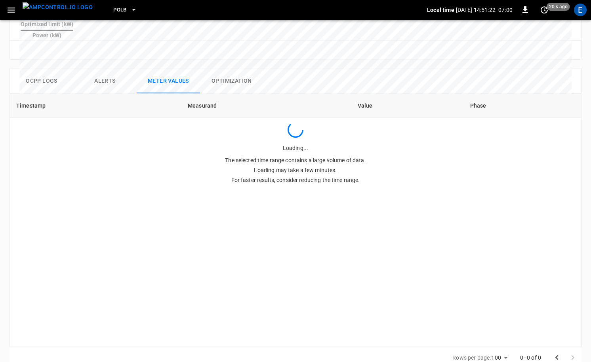
click at [572, 350] on div at bounding box center [565, 358] width 32 height 16
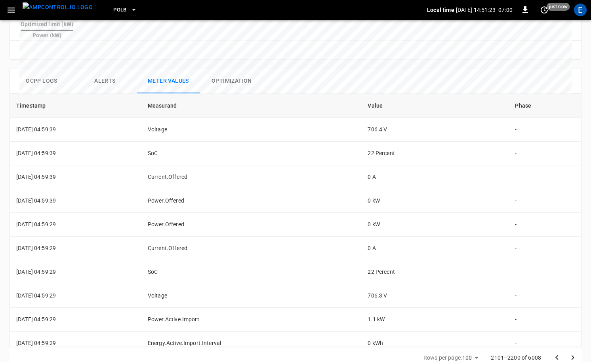
click at [572, 356] on icon "Go to next page" at bounding box center [572, 358] width 3 height 5
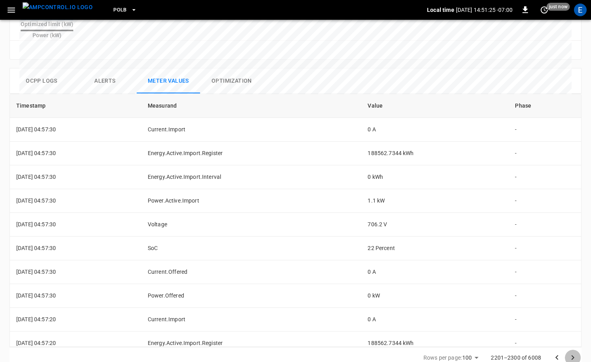
click at [572, 356] on icon "Go to next page" at bounding box center [572, 358] width 3 height 5
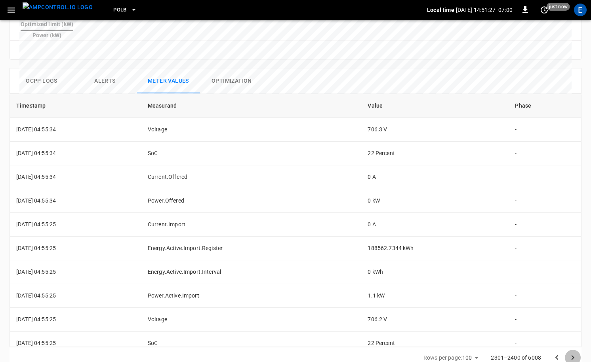
click at [572, 356] on icon "Go to next page" at bounding box center [572, 358] width 3 height 5
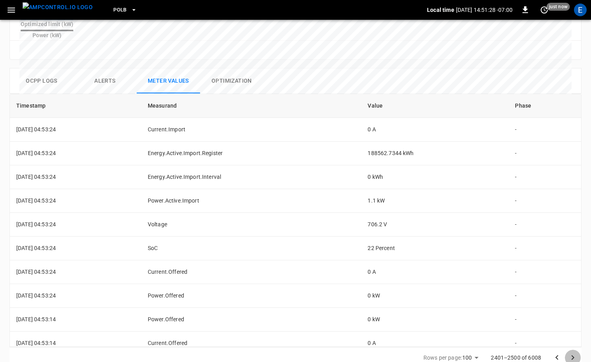
click at [572, 356] on icon "Go to next page" at bounding box center [572, 358] width 3 height 5
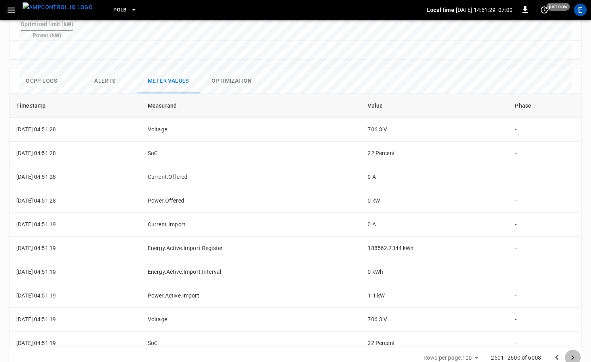
click at [572, 356] on icon "Go to next page" at bounding box center [572, 358] width 3 height 5
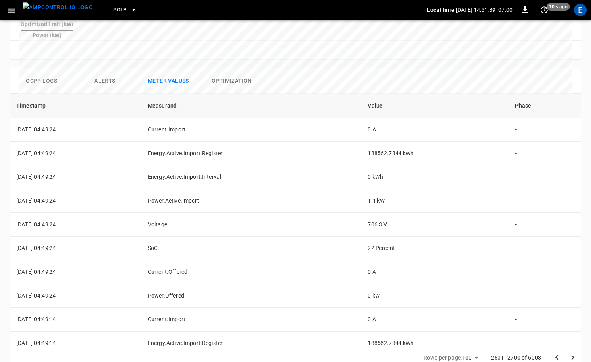
click at [572, 356] on icon "Go to next page" at bounding box center [572, 358] width 3 height 5
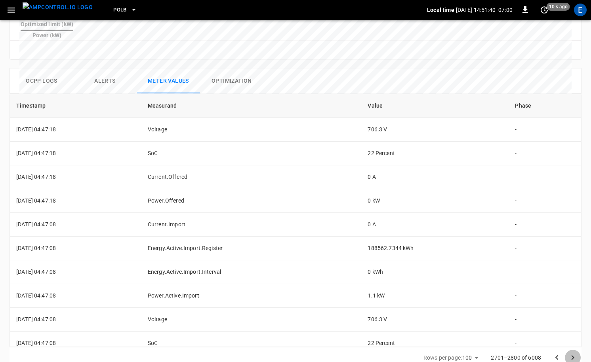
click at [572, 356] on icon "Go to next page" at bounding box center [572, 358] width 3 height 5
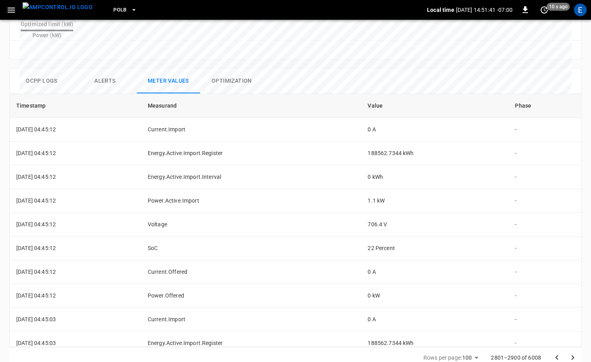
click at [572, 356] on icon "Go to next page" at bounding box center [572, 358] width 3 height 5
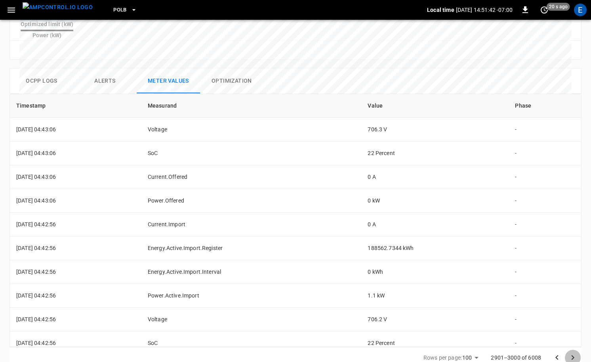
click at [572, 356] on icon "Go to next page" at bounding box center [572, 358] width 3 height 5
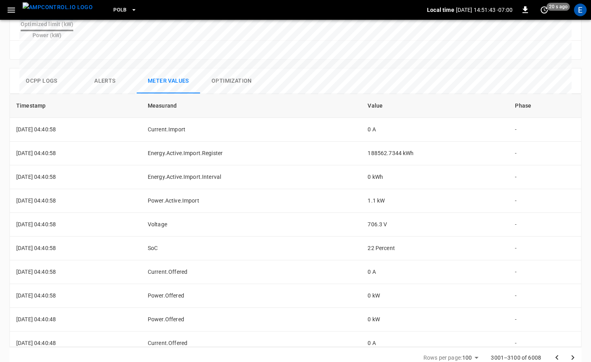
click at [572, 356] on icon "Go to next page" at bounding box center [572, 358] width 3 height 5
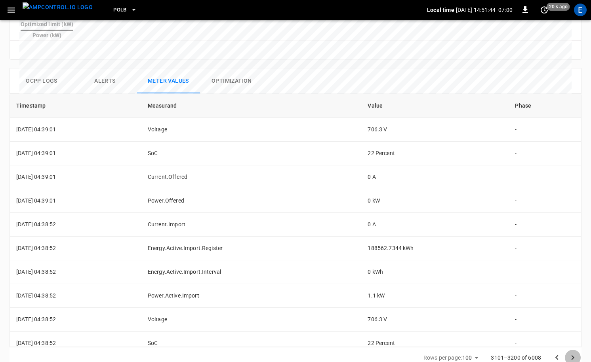
click at [572, 356] on icon "Go to next page" at bounding box center [572, 358] width 3 height 5
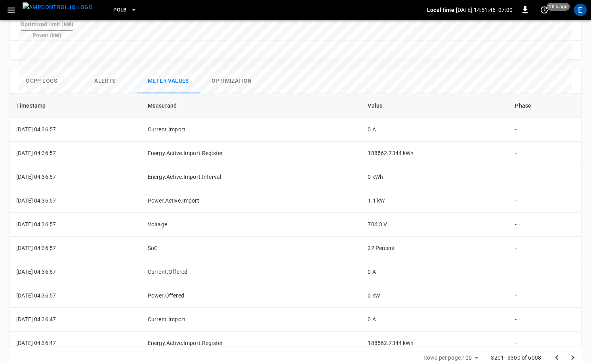
click at [572, 356] on icon "Go to next page" at bounding box center [572, 358] width 3 height 5
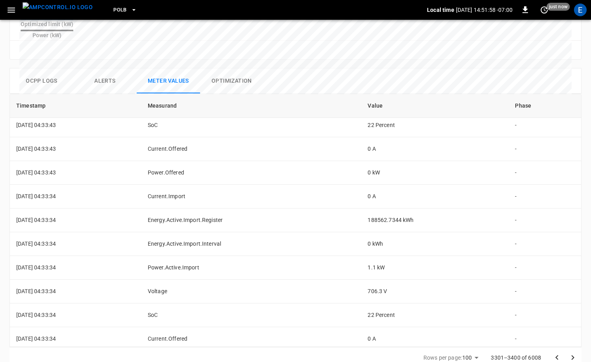
scroll to position [2146, 0]
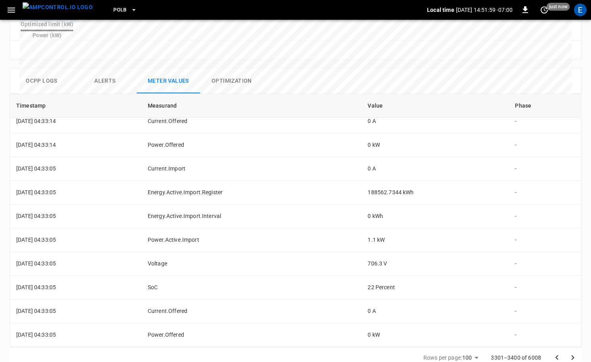
click at [572, 353] on icon "Go to next page" at bounding box center [573, 358] width 10 height 10
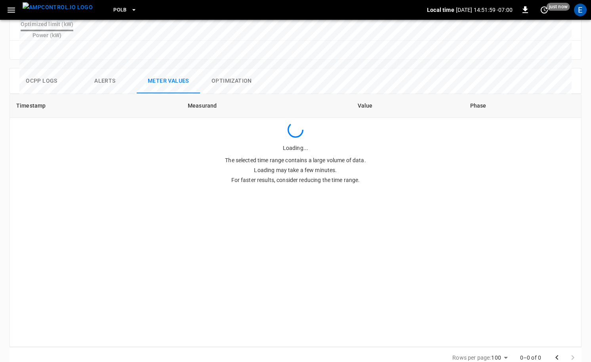
scroll to position [0, 0]
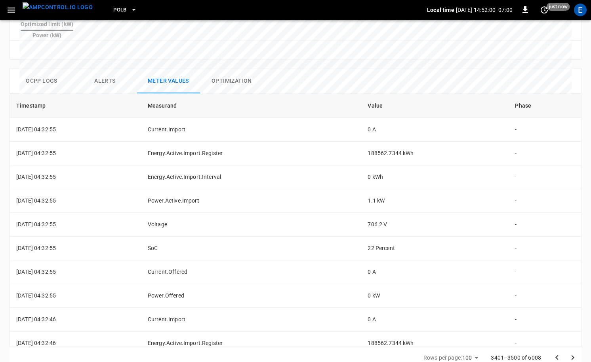
click at [572, 353] on icon "Go to next page" at bounding box center [573, 358] width 10 height 10
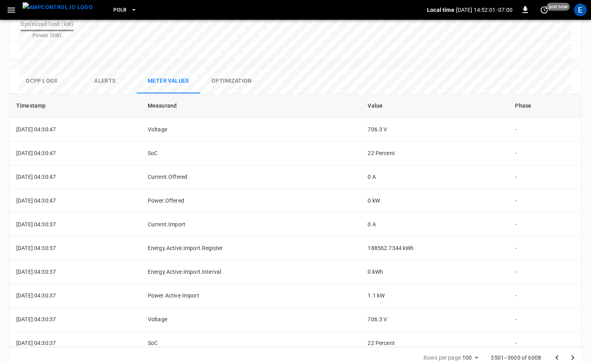
click at [572, 353] on icon "Go to next page" at bounding box center [573, 358] width 10 height 10
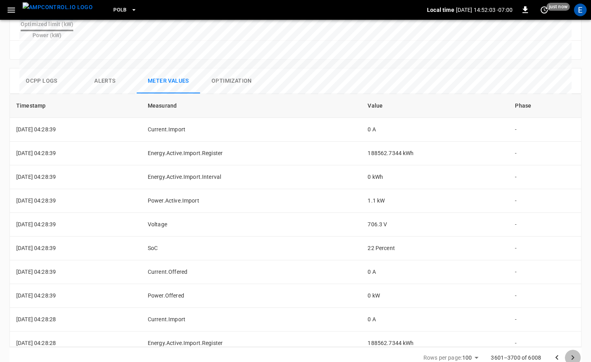
click at [572, 353] on icon "Go to next page" at bounding box center [573, 358] width 10 height 10
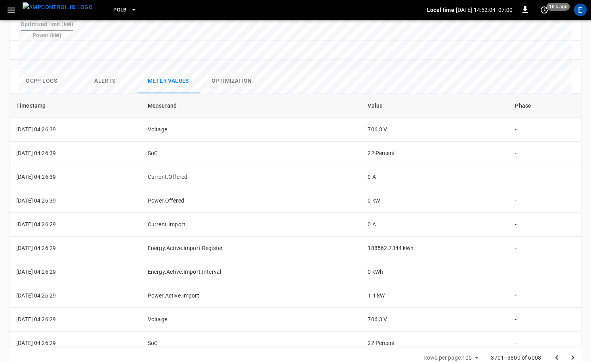
click at [572, 353] on icon "Go to next page" at bounding box center [573, 358] width 10 height 10
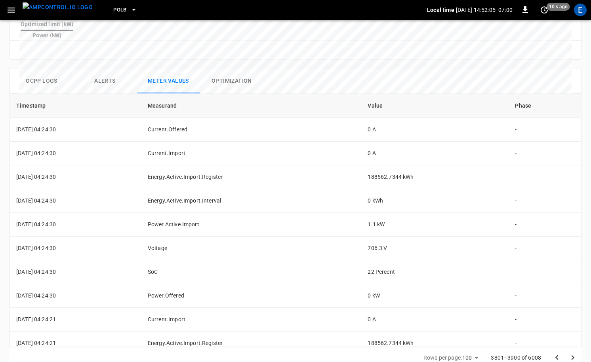
click at [572, 353] on icon "Go to next page" at bounding box center [573, 358] width 10 height 10
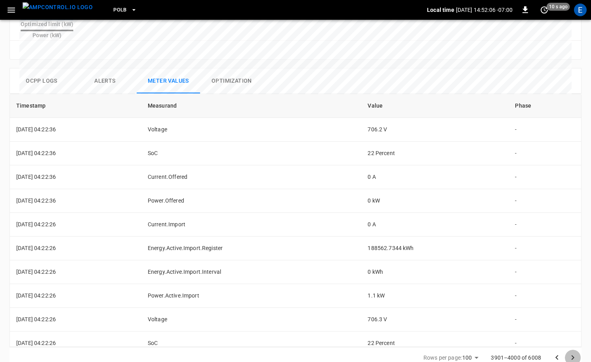
click at [572, 353] on icon "Go to next page" at bounding box center [573, 358] width 10 height 10
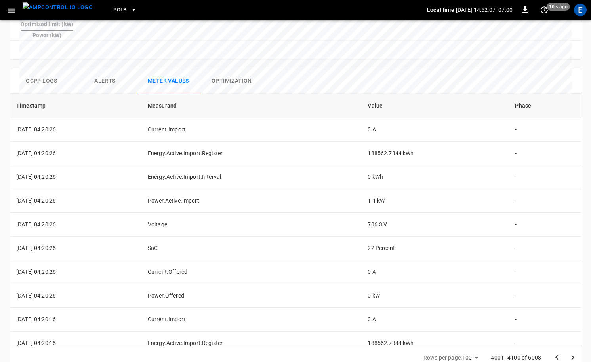
click at [572, 353] on icon "Go to next page" at bounding box center [573, 358] width 10 height 10
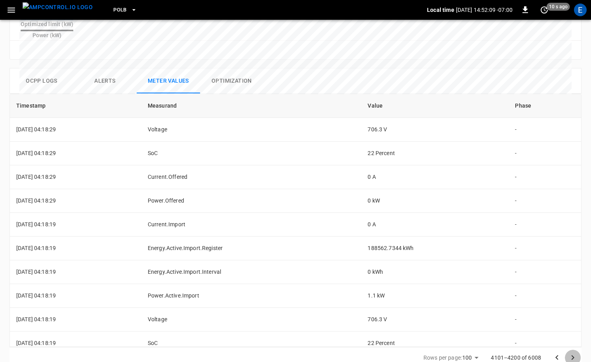
click at [572, 353] on icon "Go to next page" at bounding box center [573, 358] width 10 height 10
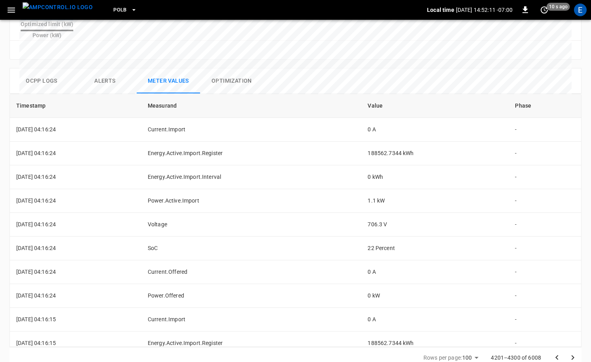
click at [572, 353] on icon "Go to next page" at bounding box center [573, 358] width 10 height 10
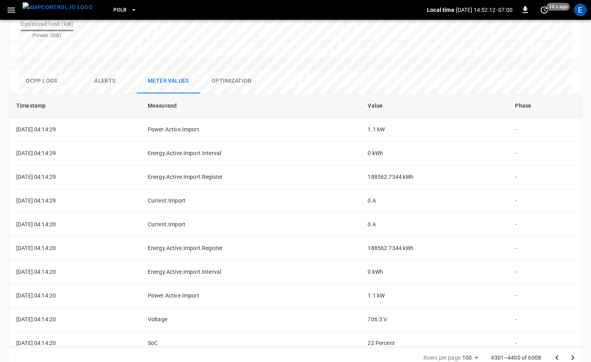
click at [572, 353] on icon "Go to next page" at bounding box center [573, 358] width 10 height 10
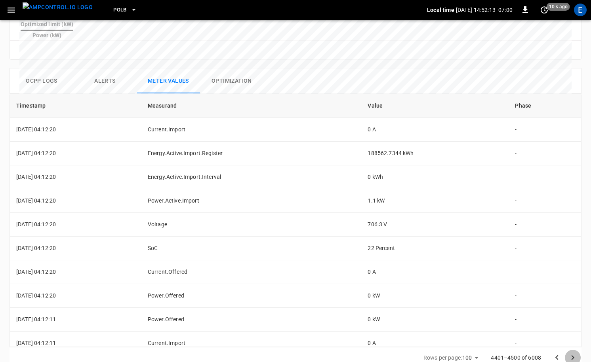
click at [572, 353] on icon "Go to next page" at bounding box center [573, 358] width 10 height 10
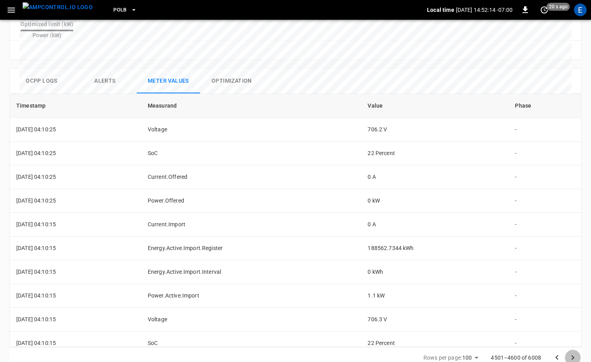
click at [572, 353] on icon "Go to next page" at bounding box center [573, 358] width 10 height 10
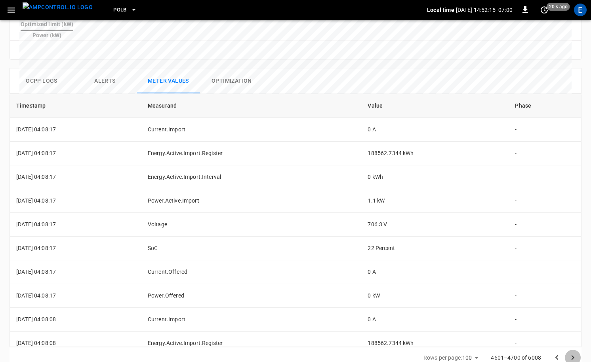
click at [572, 353] on icon "Go to next page" at bounding box center [573, 358] width 10 height 10
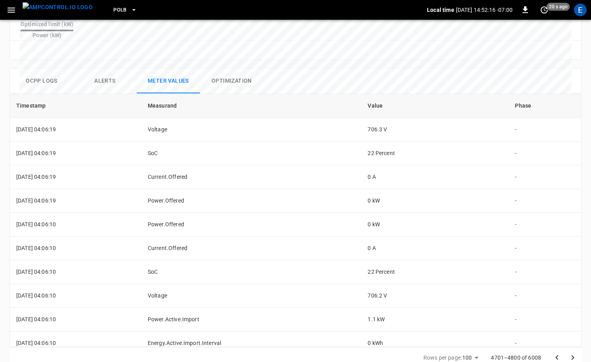
click at [572, 353] on icon "Go to next page" at bounding box center [573, 358] width 10 height 10
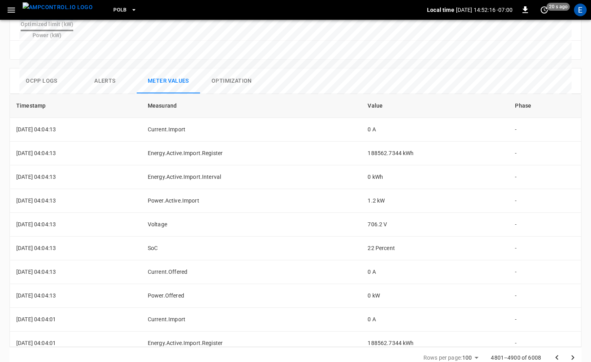
click at [572, 353] on icon "Go to next page" at bounding box center [573, 358] width 10 height 10
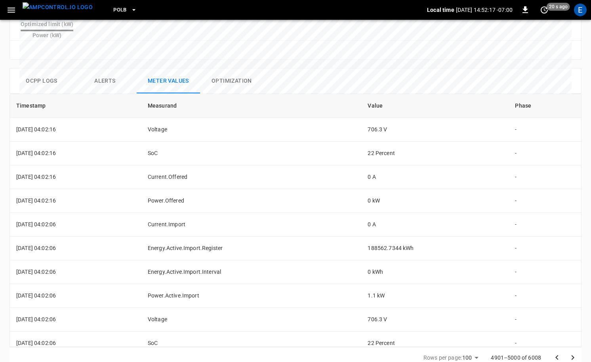
click at [572, 353] on icon "Go to next page" at bounding box center [573, 358] width 10 height 10
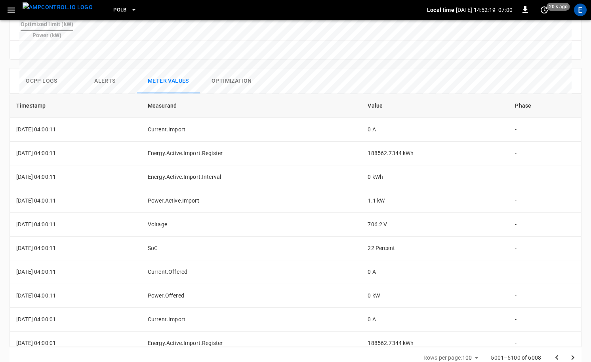
click at [572, 353] on icon "Go to next page" at bounding box center [573, 358] width 10 height 10
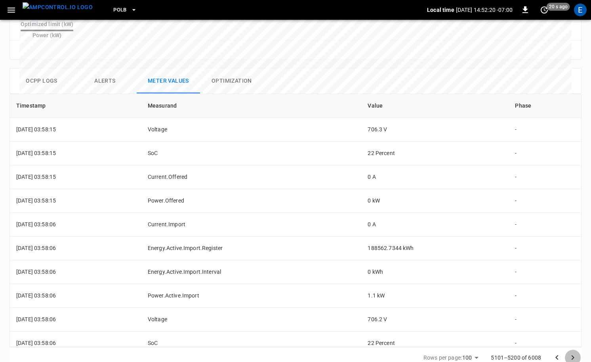
click at [572, 353] on icon "Go to next page" at bounding box center [573, 358] width 10 height 10
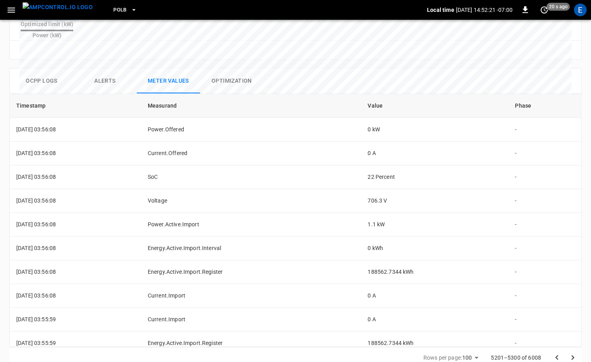
click at [572, 353] on icon "Go to next page" at bounding box center [573, 358] width 10 height 10
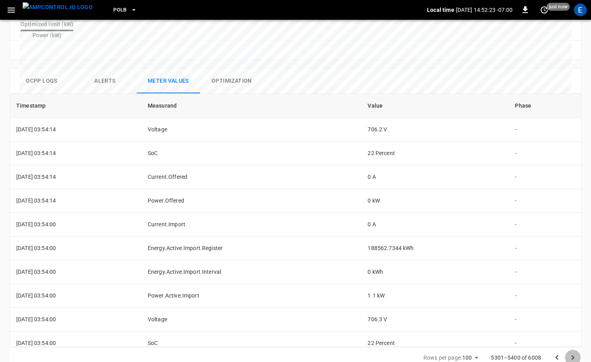
click at [572, 353] on icon "Go to next page" at bounding box center [573, 358] width 10 height 10
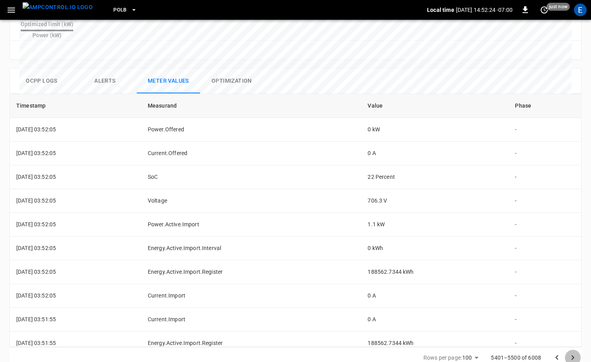
click at [572, 353] on icon "Go to next page" at bounding box center [573, 358] width 10 height 10
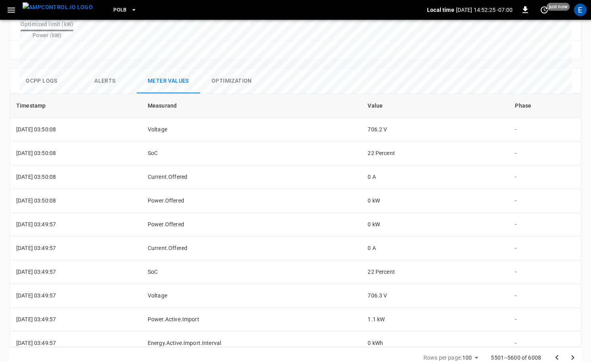
click at [573, 353] on icon "Go to next page" at bounding box center [573, 358] width 10 height 10
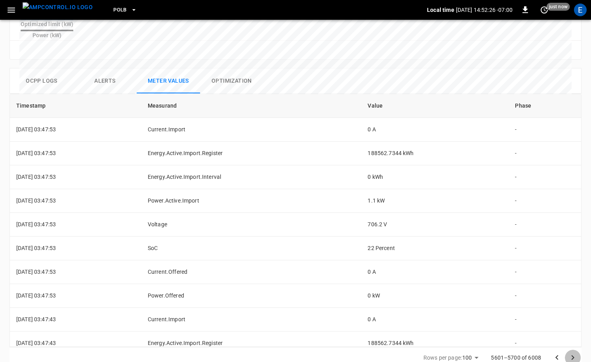
click at [573, 353] on icon "Go to next page" at bounding box center [573, 358] width 10 height 10
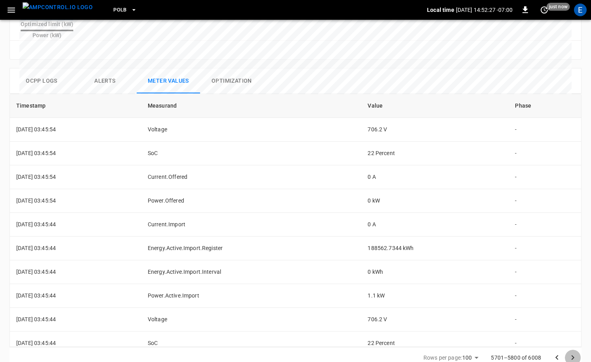
click at [573, 353] on icon "Go to next page" at bounding box center [573, 358] width 10 height 10
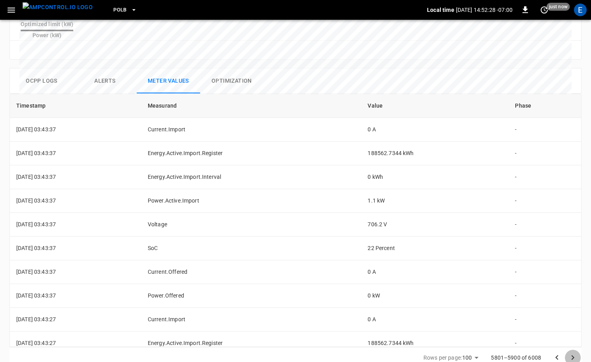
click at [573, 353] on icon "Go to next page" at bounding box center [573, 358] width 10 height 10
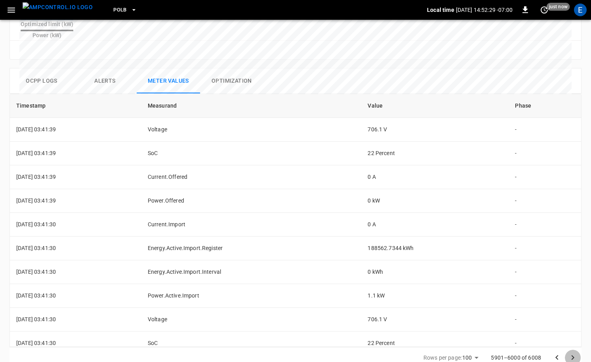
click at [573, 353] on icon "Go to next page" at bounding box center [573, 358] width 10 height 10
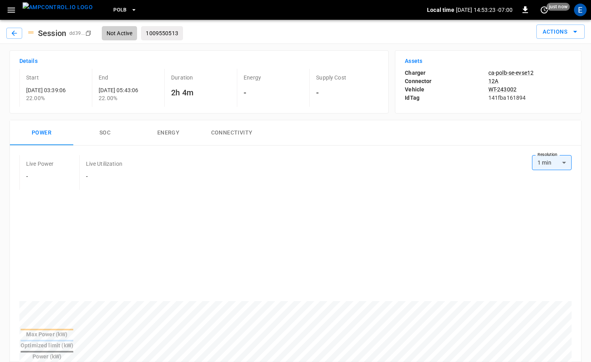
drag, startPoint x: 151, startPoint y: 89, endPoint x: 130, endPoint y: 89, distance: 20.6
click at [130, 89] on p "2025-09-17 05:43:06" at bounding box center [130, 90] width 63 height 8
drag, startPoint x: 131, startPoint y: 89, endPoint x: 153, endPoint y: 99, distance: 23.9
click at [150, 89] on p "2025-09-17 05:43:06" at bounding box center [130, 90] width 63 height 8
copy p "05:43:06"
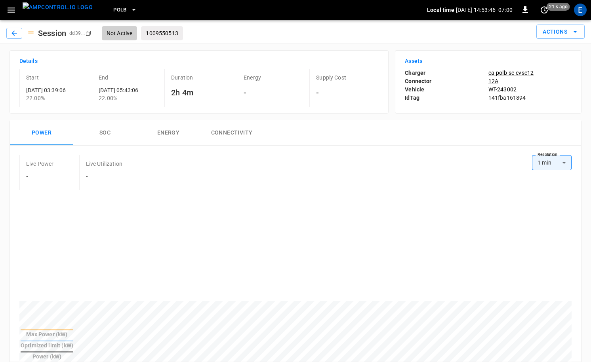
scroll to position [98, 0]
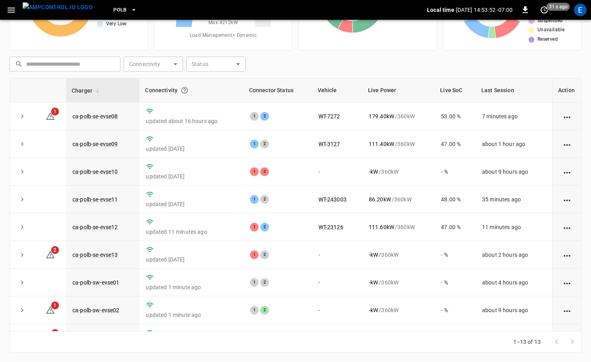
scroll to position [131, 0]
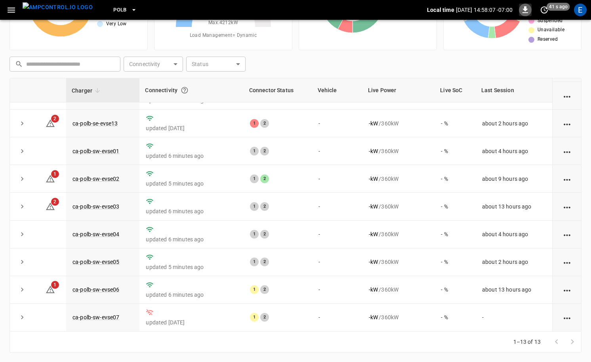
click at [527, 10] on icon "button" at bounding box center [525, 10] width 10 height 10
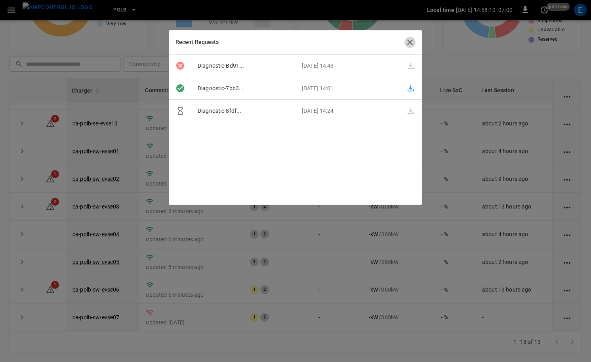
click at [407, 40] on icon "button" at bounding box center [410, 43] width 6 height 6
